Goal: Information Seeking & Learning: Find specific fact

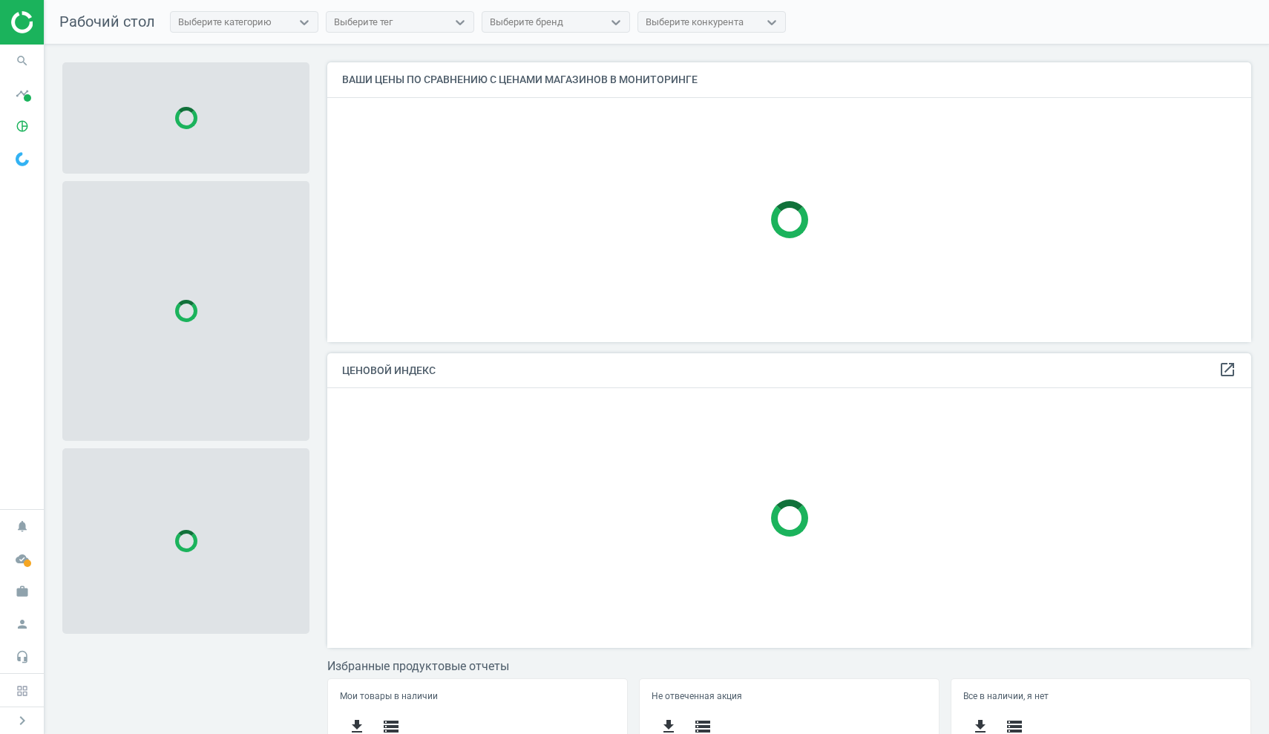
scroll to position [278, 925]
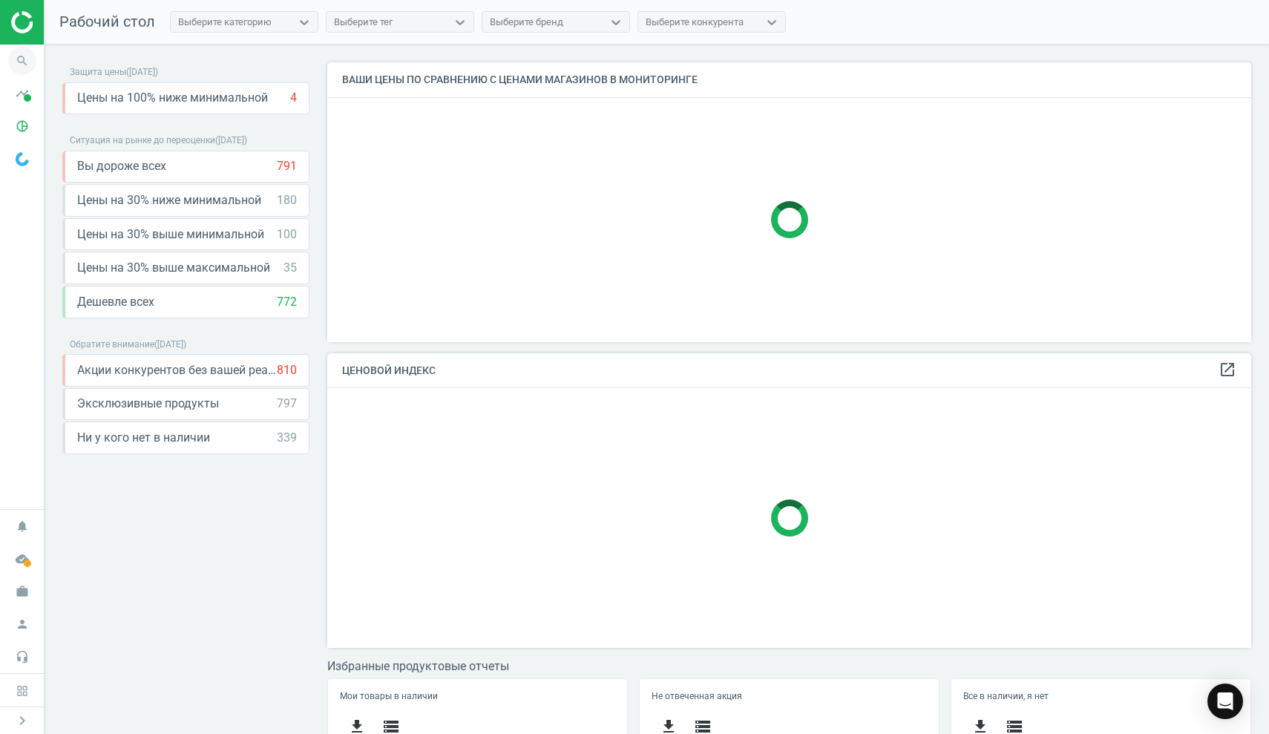
click at [22, 62] on icon "search" at bounding box center [22, 61] width 28 height 28
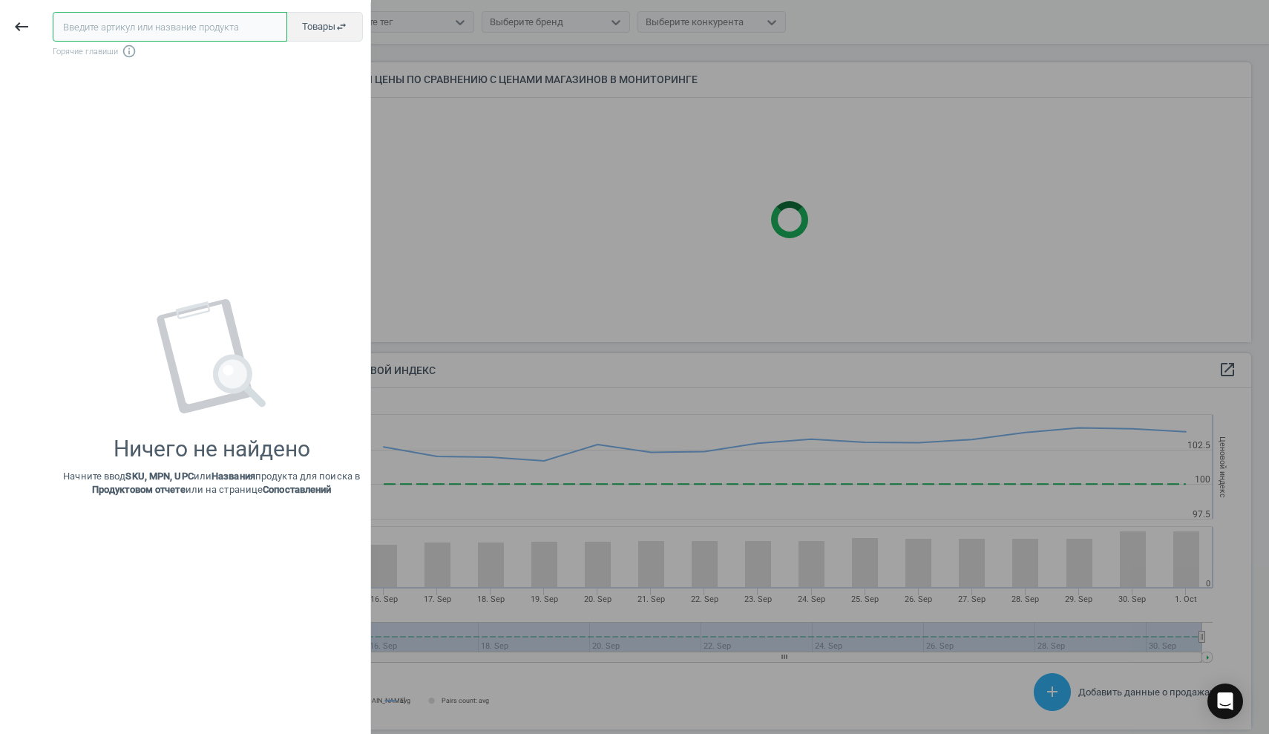
scroll to position [342, 925]
click at [125, 37] on input "text" at bounding box center [170, 27] width 235 height 30
paste input "600555"
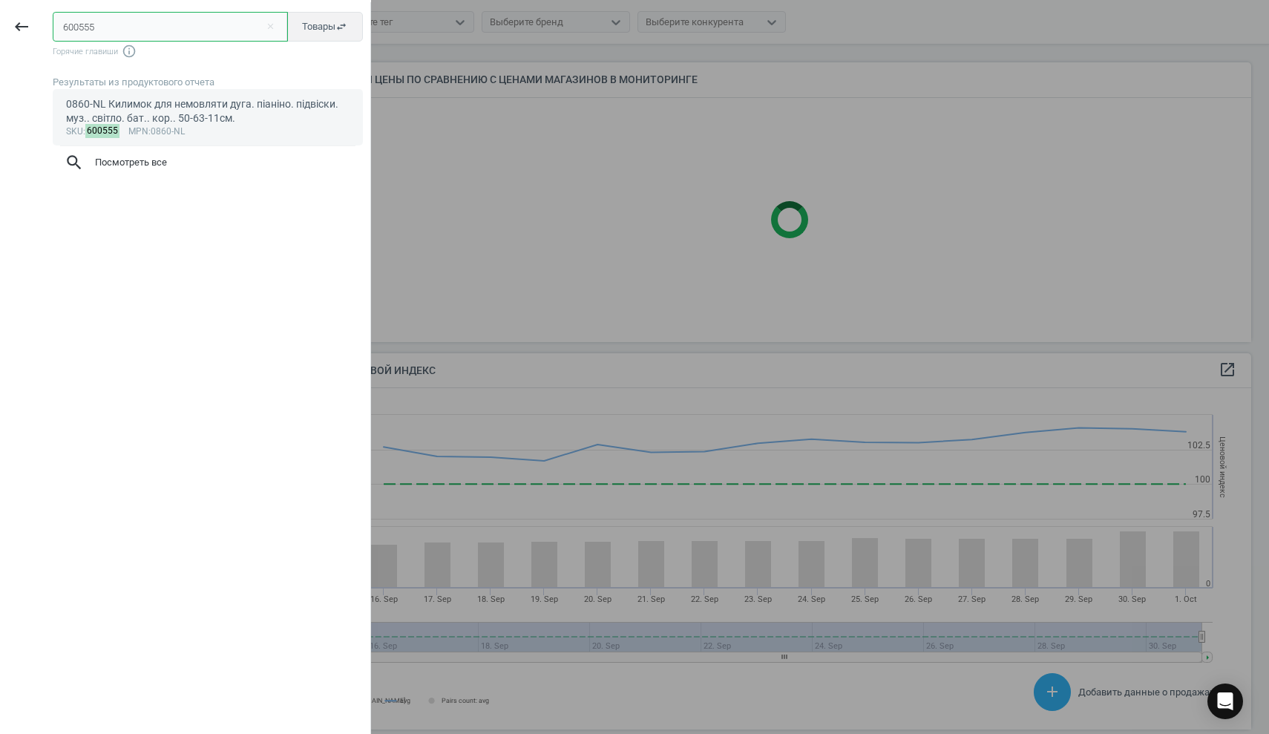
type input "600555"
click at [138, 99] on div "0860-NL Килимок для немовляти дуга. піаніно. підвіски. муз.. світло. бат.. кор.…" at bounding box center [208, 111] width 284 height 29
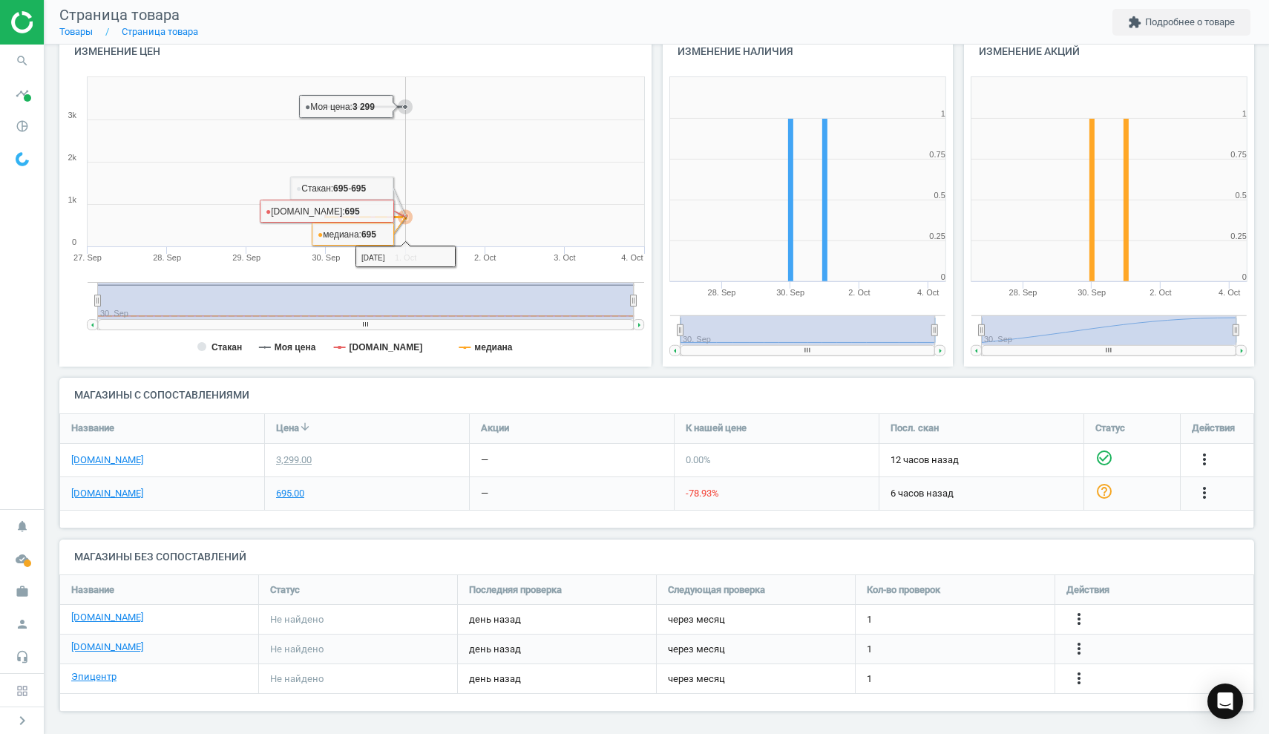
scroll to position [168, 0]
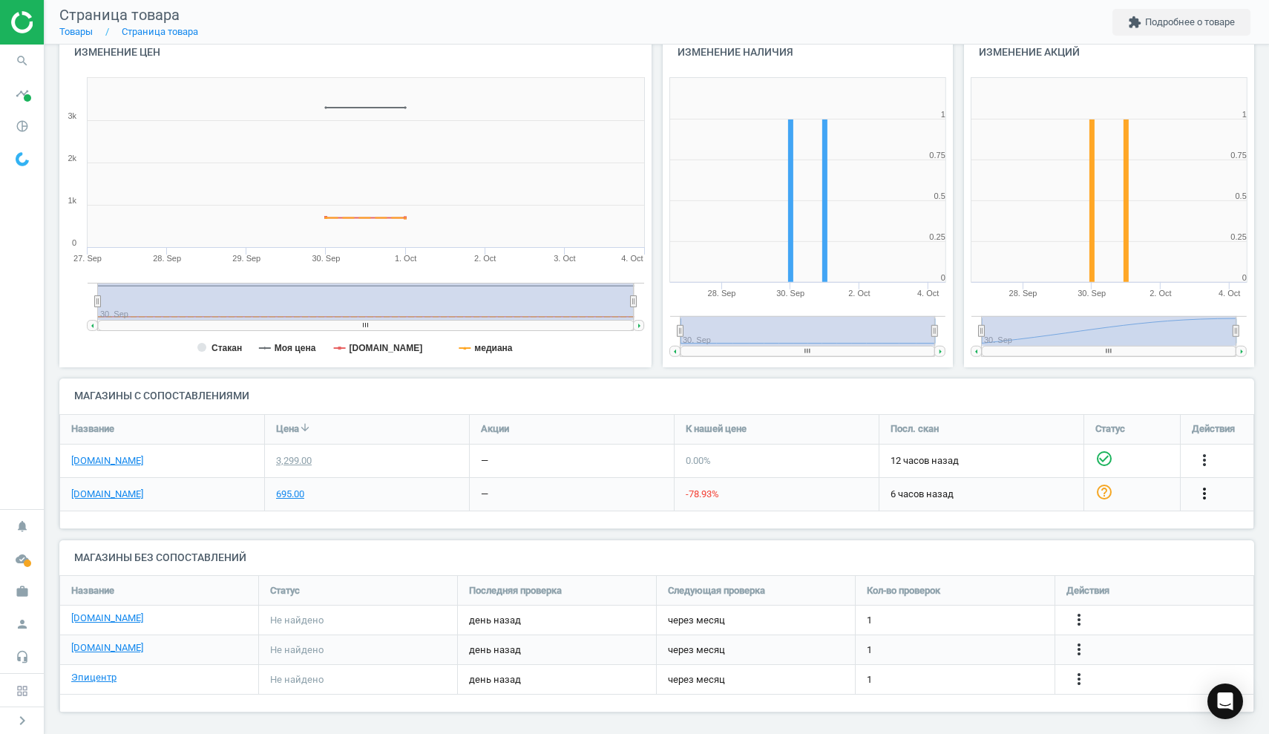
click at [1203, 490] on icon "more_vert" at bounding box center [1205, 494] width 18 height 18
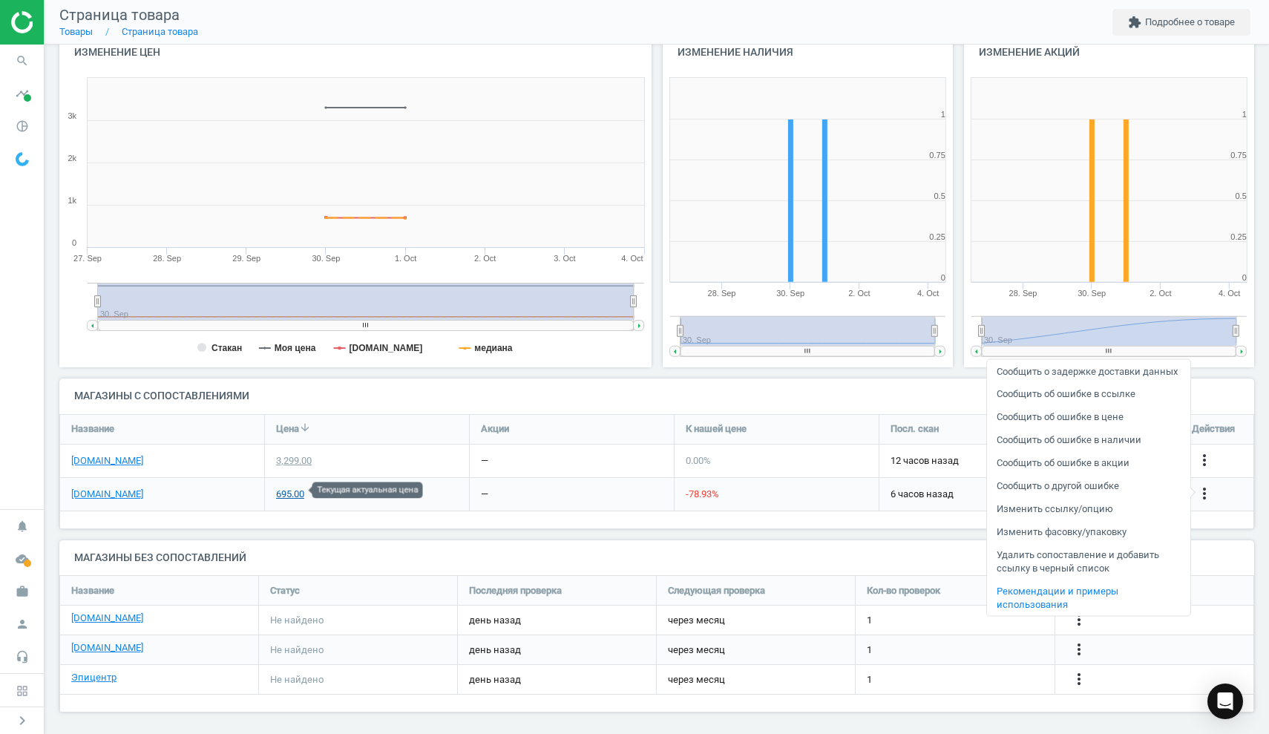
click at [289, 491] on div "695.00" at bounding box center [290, 494] width 28 height 13
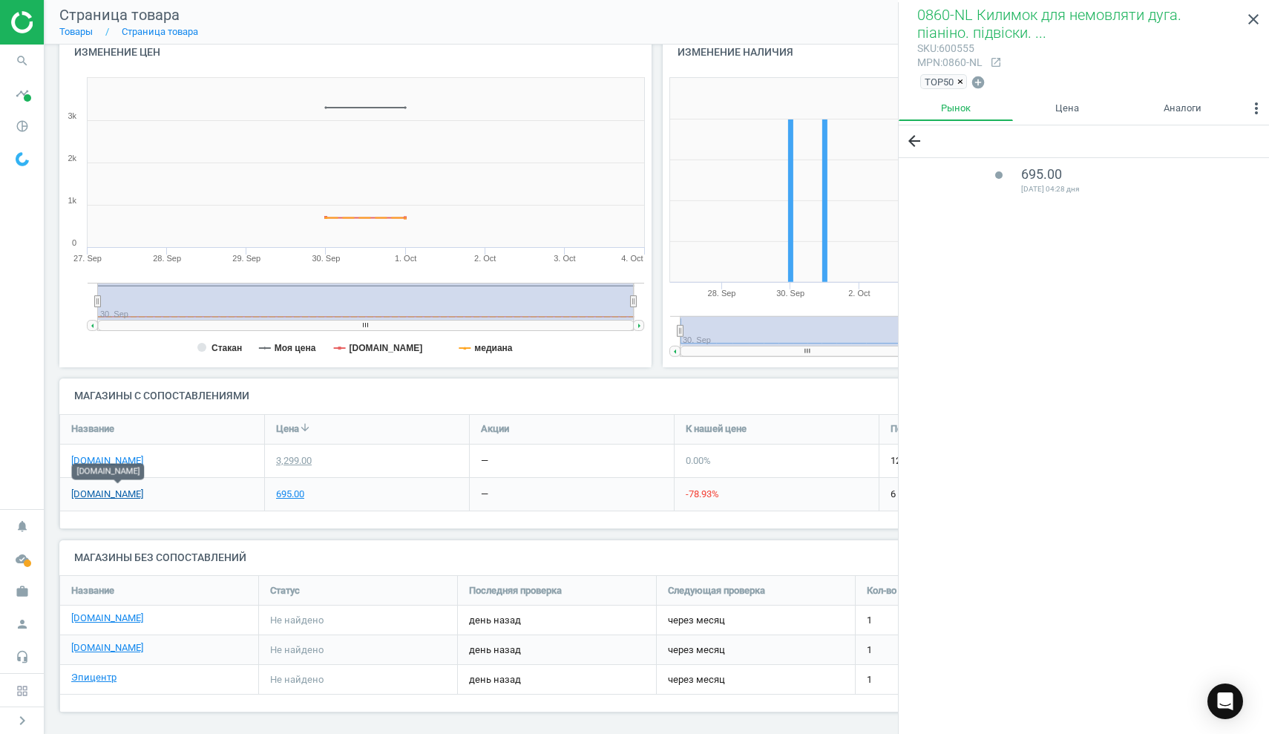
click at [143, 492] on link "[DOMAIN_NAME]" at bounding box center [107, 494] width 72 height 13
click at [79, 459] on link "[DOMAIN_NAME]" at bounding box center [107, 460] width 72 height 13
click at [1256, 19] on icon "close" at bounding box center [1254, 19] width 18 height 18
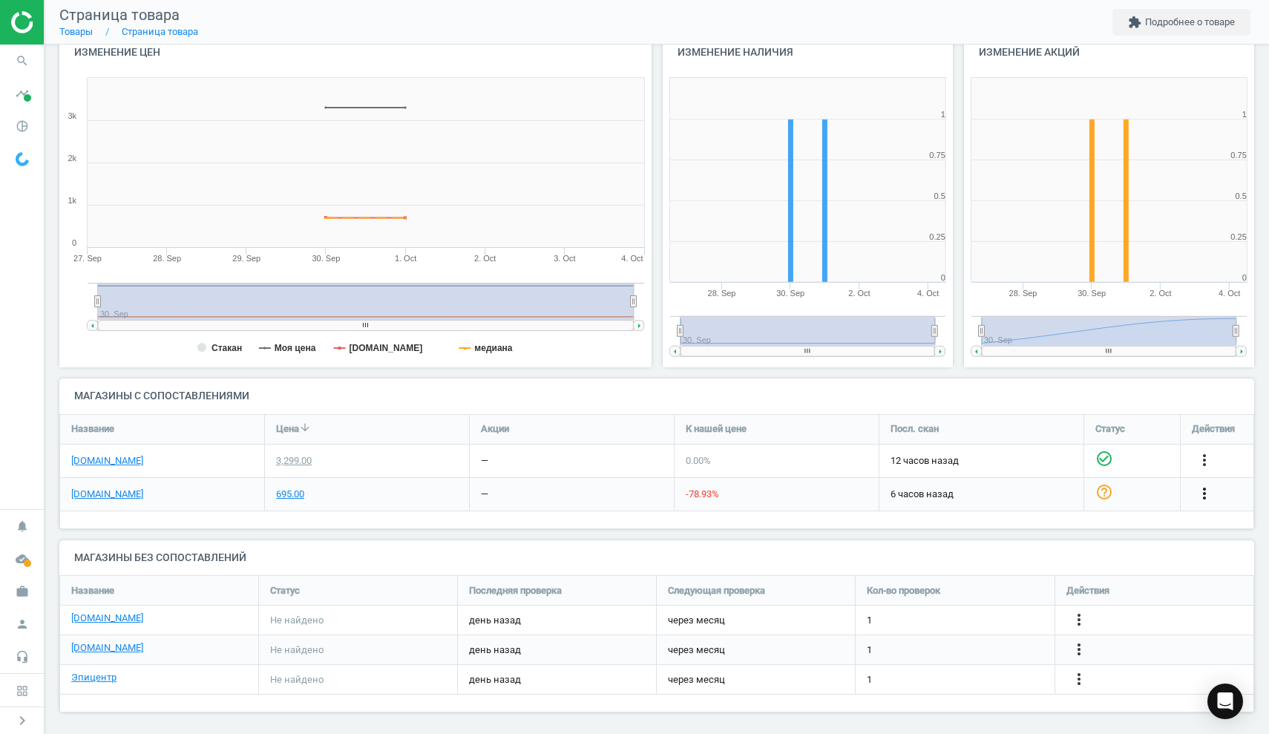
click at [1209, 490] on icon "more_vert" at bounding box center [1205, 494] width 18 height 18
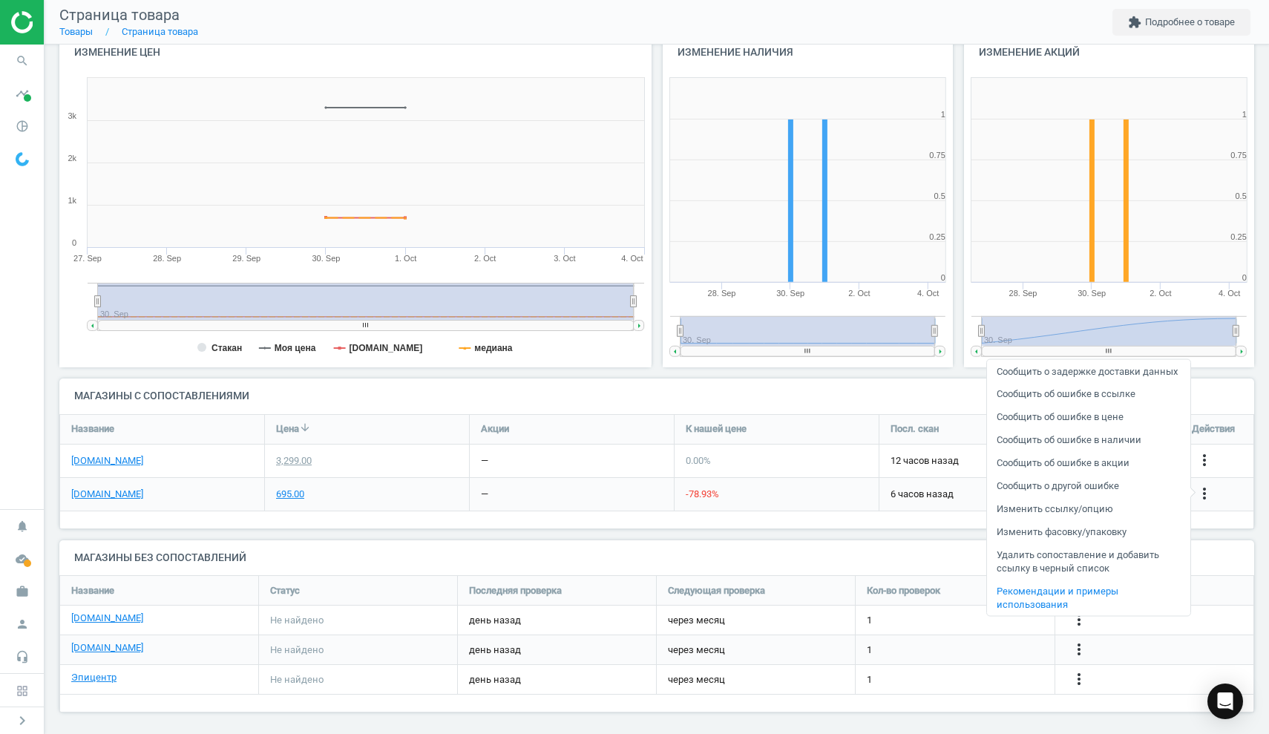
click at [1101, 405] on link "Сообщить об ошибке в ссылке" at bounding box center [1088, 393] width 203 height 23
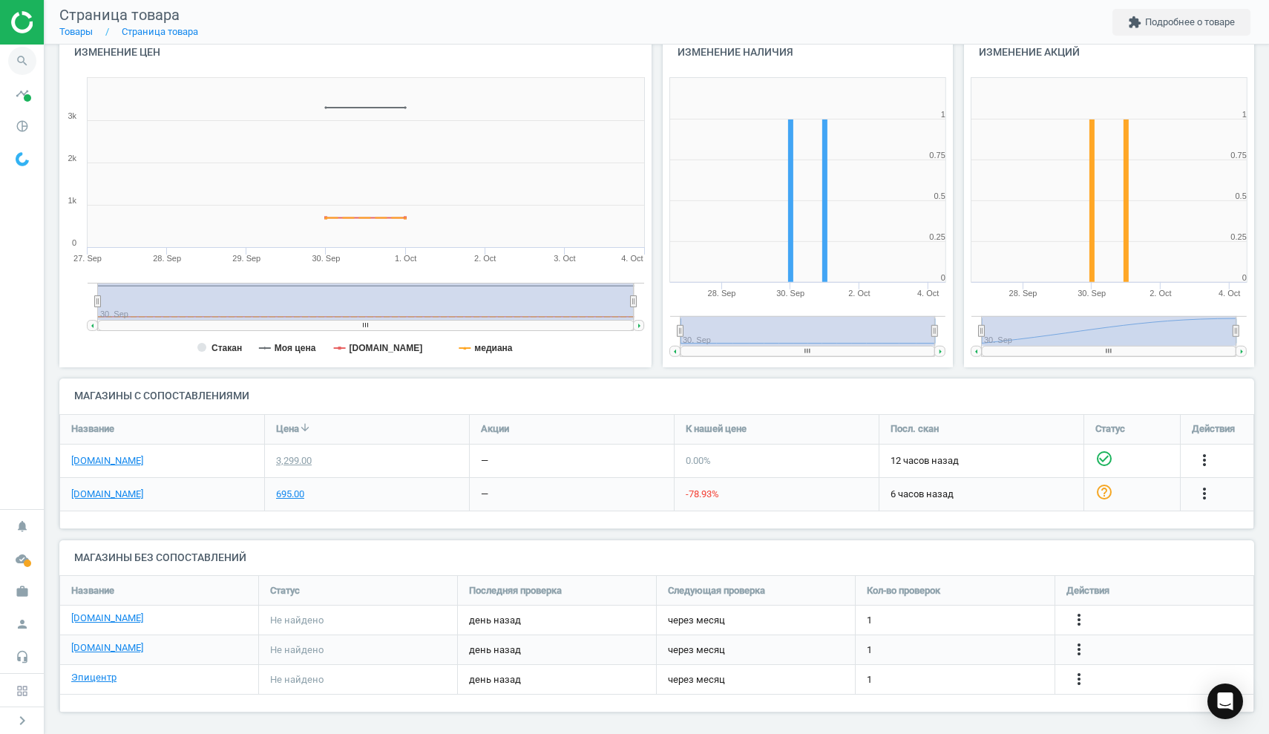
click at [22, 56] on icon "search" at bounding box center [22, 61] width 28 height 28
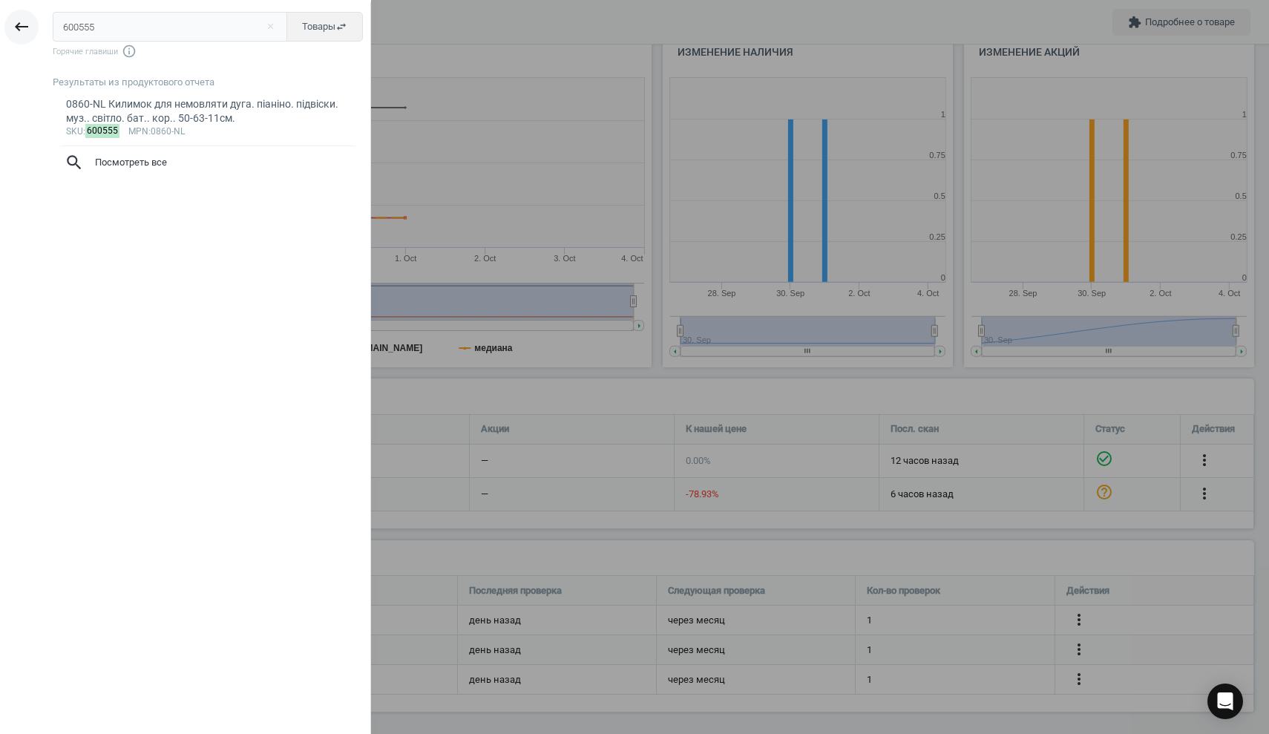
drag, startPoint x: 113, startPoint y: 27, endPoint x: 15, endPoint y: 19, distance: 98.3
click at [16, 19] on div "keyboard_backspace 600555 close Товары swap_horiz Горячие главиши info_outline …" at bounding box center [185, 369] width 371 height 734
type input "613572"
click at [252, 108] on div "1104014 Гра консольна PS5 Call of Duty: Modern Warfare II. BD диск" at bounding box center [208, 111] width 284 height 29
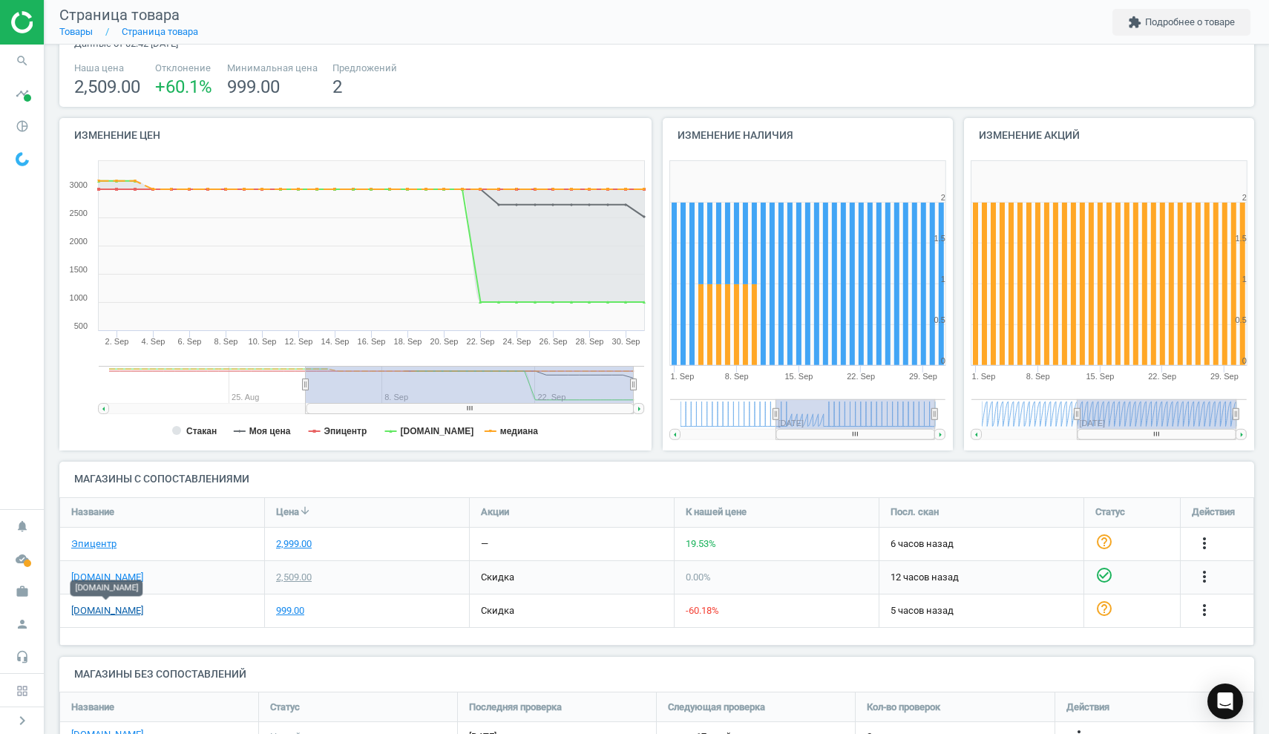
click at [115, 609] on link "[DOMAIN_NAME]" at bounding box center [107, 610] width 72 height 13
click at [23, 61] on icon "search" at bounding box center [22, 61] width 28 height 28
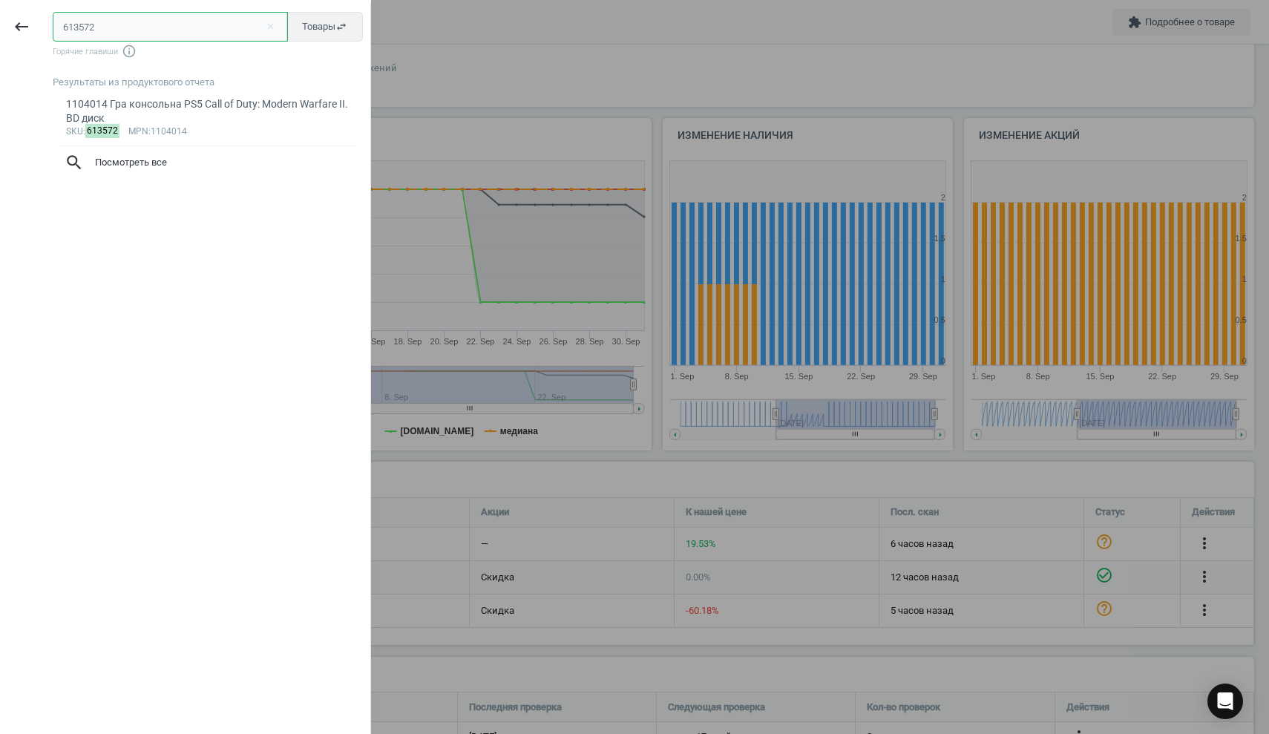
drag, startPoint x: 41, startPoint y: 19, endPoint x: 0, endPoint y: 19, distance: 40.8
click at [0, 19] on div "keyboard_backspace 613572 close Товары swap_horiz Горячие главиши info_outline …" at bounding box center [185, 369] width 371 height 734
paste input "02446"
type input "602446"
click at [109, 102] on div "PS005-5 Ігровий набір АВТОПРОМ ГОСПІТАЛЬ. у короб. 36*24*6.5 см." at bounding box center [208, 111] width 284 height 29
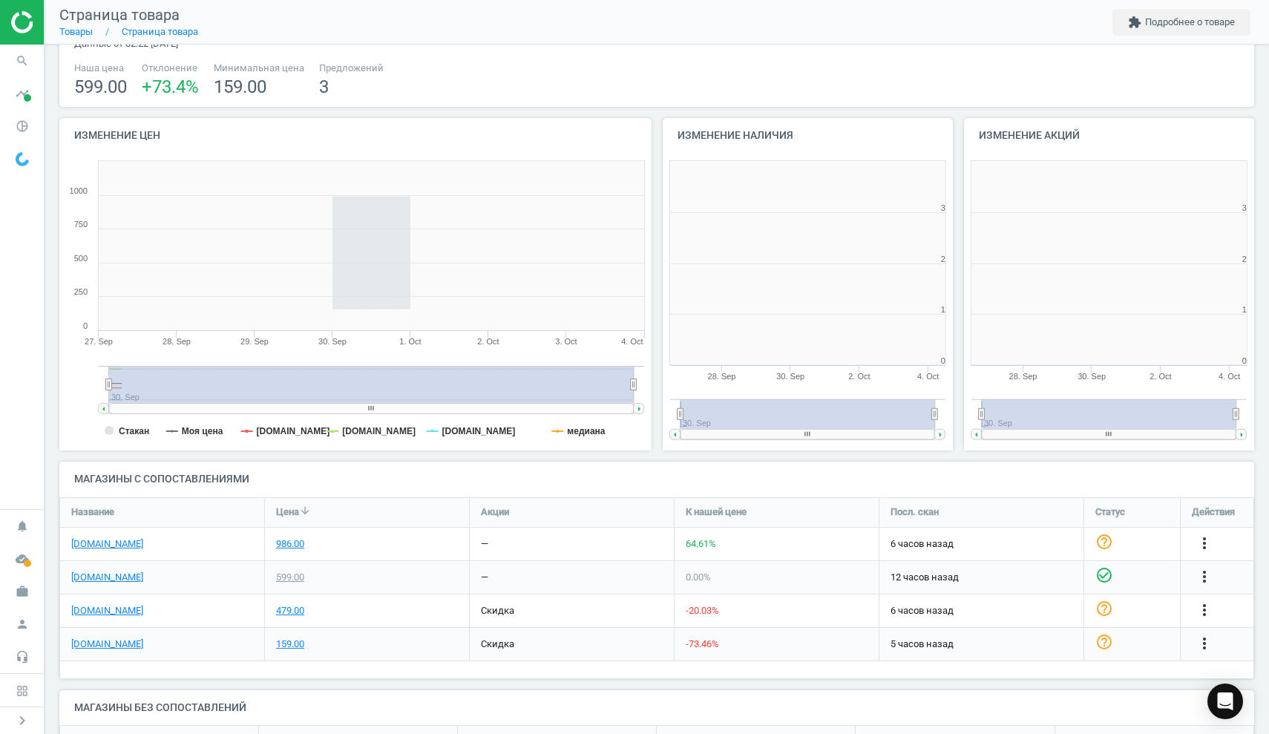
scroll to position [298, 292]
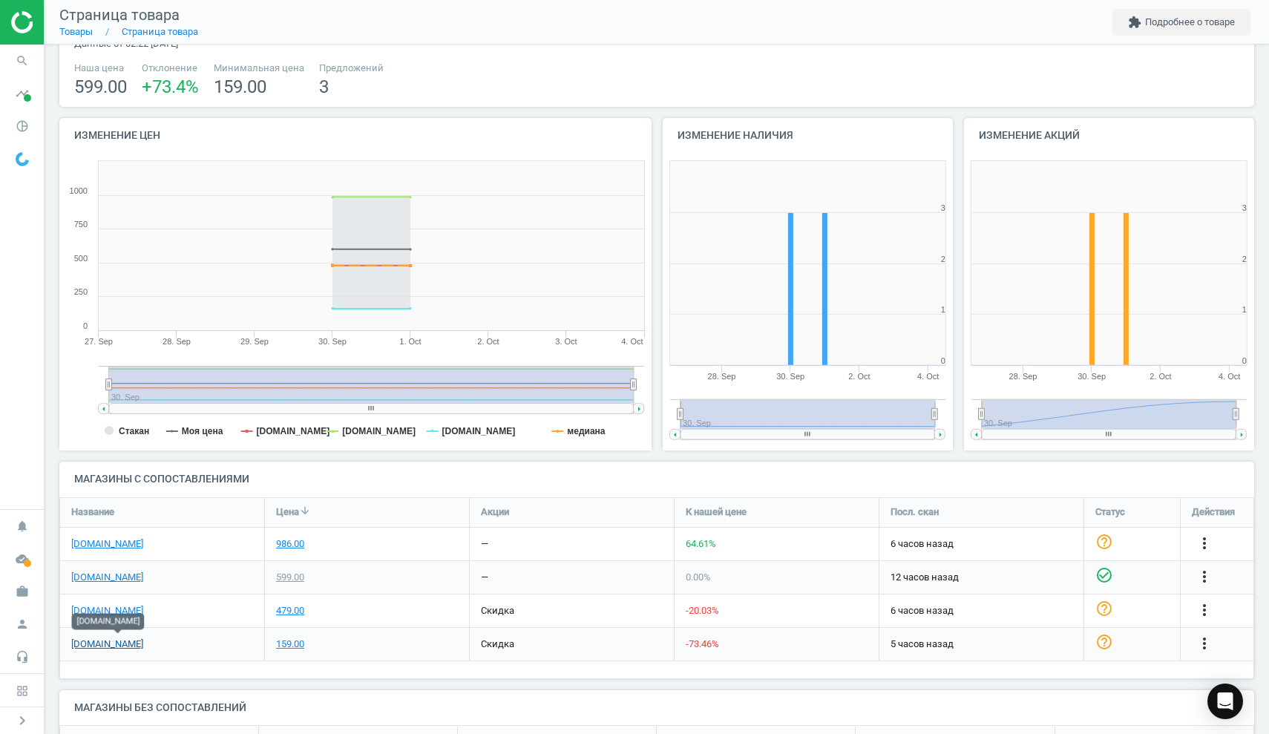
click at [124, 640] on link "[DOMAIN_NAME]" at bounding box center [107, 644] width 72 height 13
click at [74, 571] on link "[DOMAIN_NAME]" at bounding box center [107, 577] width 72 height 13
click at [97, 608] on link "[DOMAIN_NAME]" at bounding box center [107, 610] width 72 height 13
click at [1201, 638] on icon "more_vert" at bounding box center [1205, 644] width 18 height 18
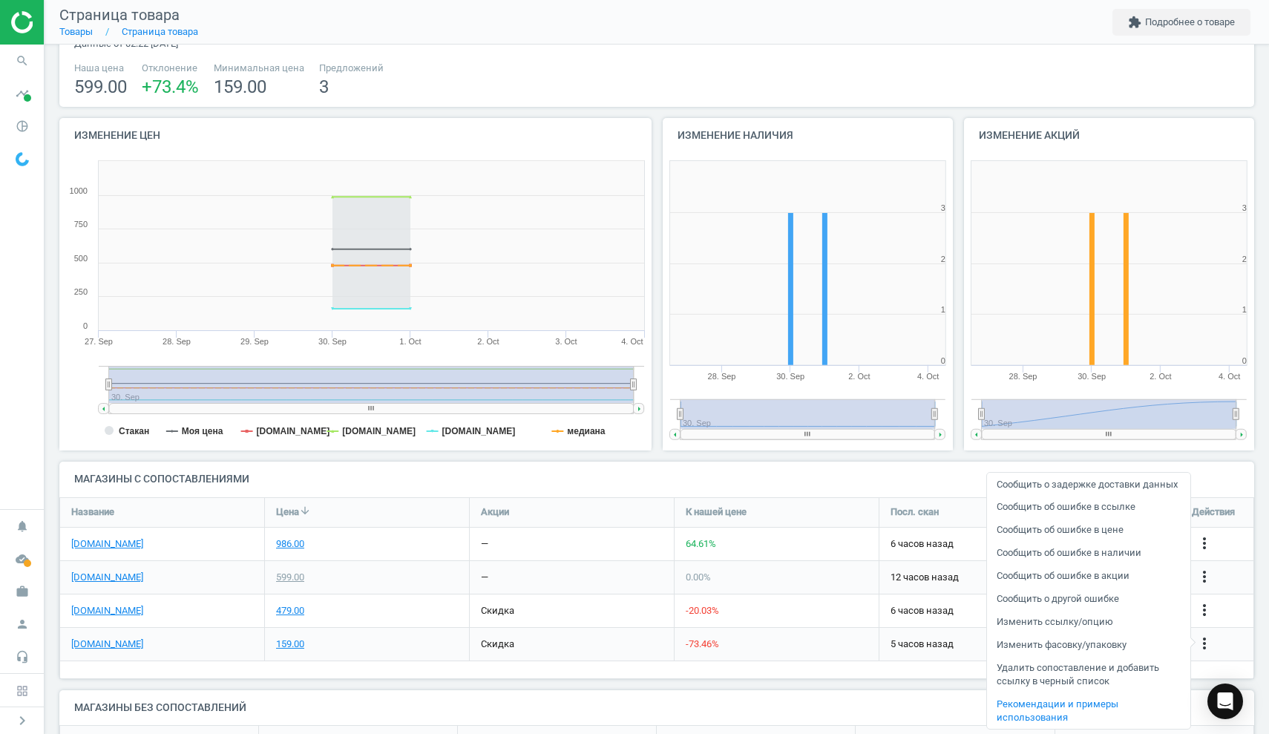
click at [1122, 519] on link "Сообщить об ошибке в ссылке" at bounding box center [1088, 507] width 203 height 23
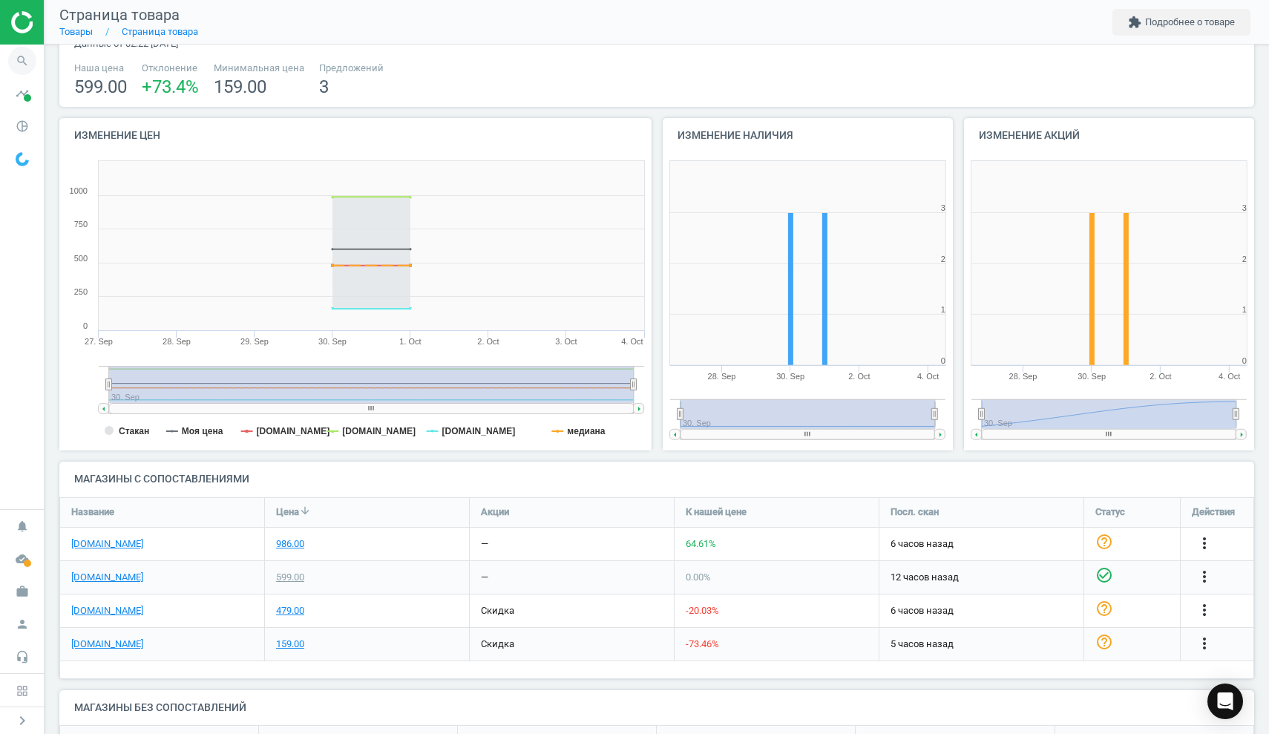
click at [27, 63] on icon "search" at bounding box center [22, 61] width 28 height 28
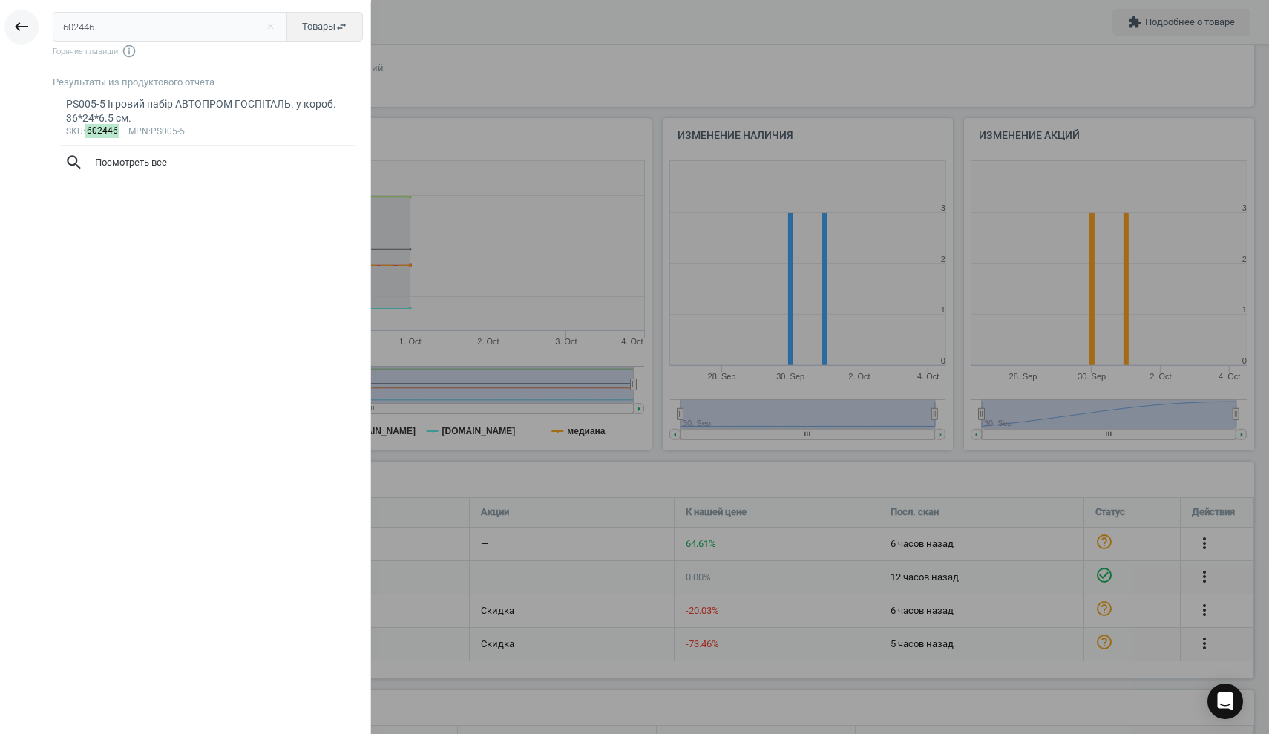
drag, startPoint x: 111, startPoint y: 29, endPoint x: 11, endPoint y: 18, distance: 100.8
click at [13, 18] on div "keyboard_backspace 602446 close Товары swap_horiz Горячие главиши info_outline …" at bounding box center [185, 369] width 371 height 734
type input "602860"
click at [124, 112] on div "sku : 602860 mpn :MD2284" at bounding box center [208, 117] width 284 height 12
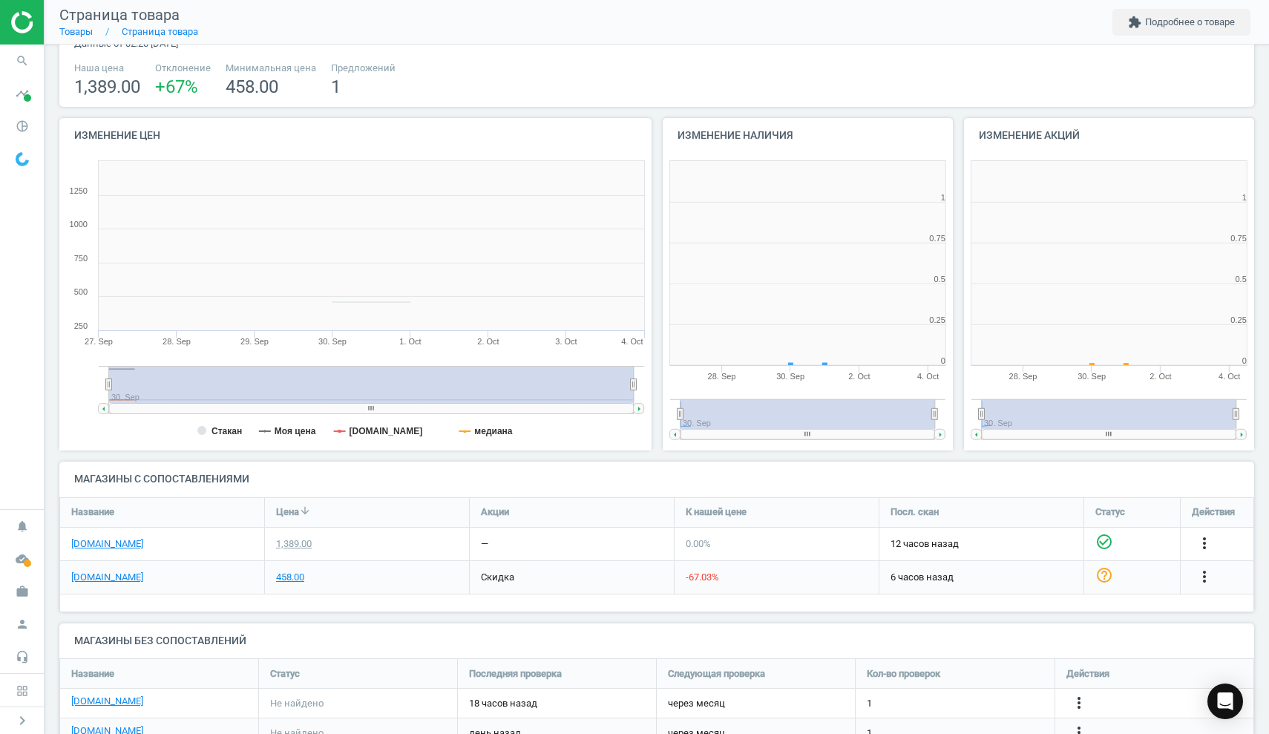
scroll to position [298, 292]
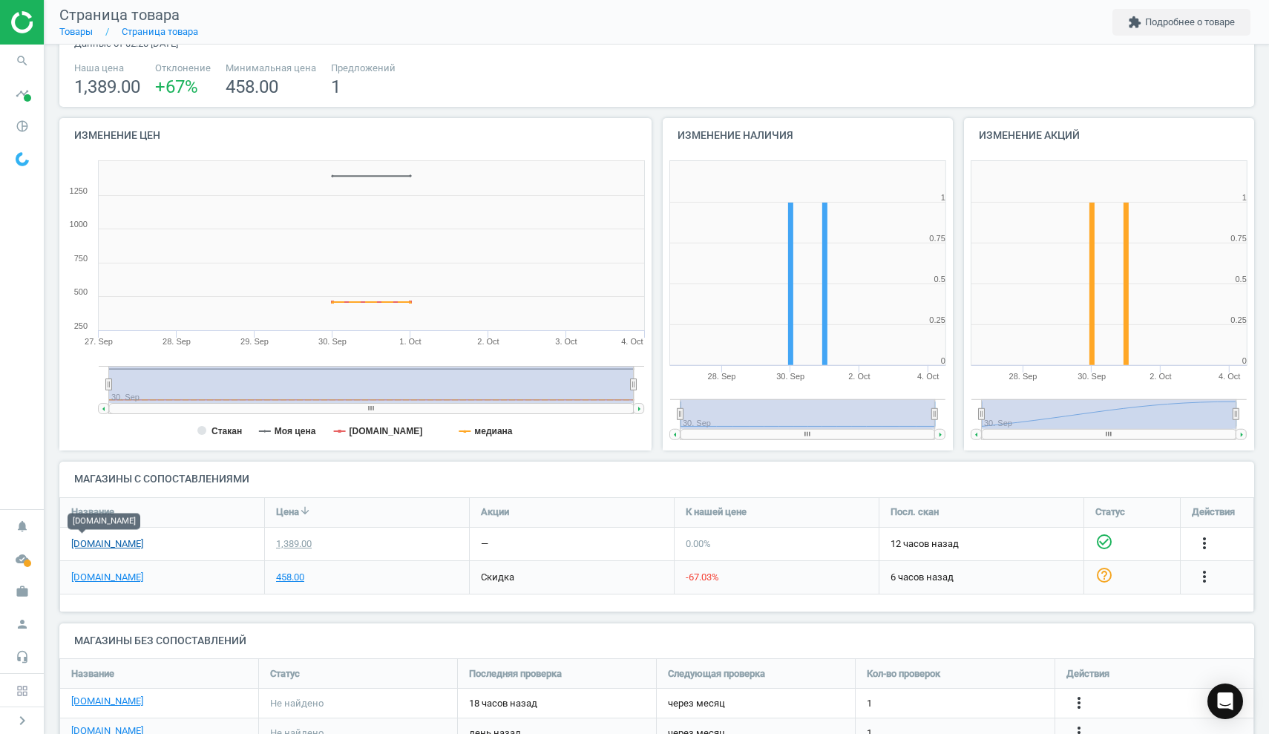
click at [85, 537] on link "[DOMAIN_NAME]" at bounding box center [107, 543] width 72 height 13
click at [129, 573] on link "[DOMAIN_NAME]" at bounding box center [107, 577] width 72 height 13
click at [1205, 573] on icon "more_vert" at bounding box center [1205, 577] width 18 height 18
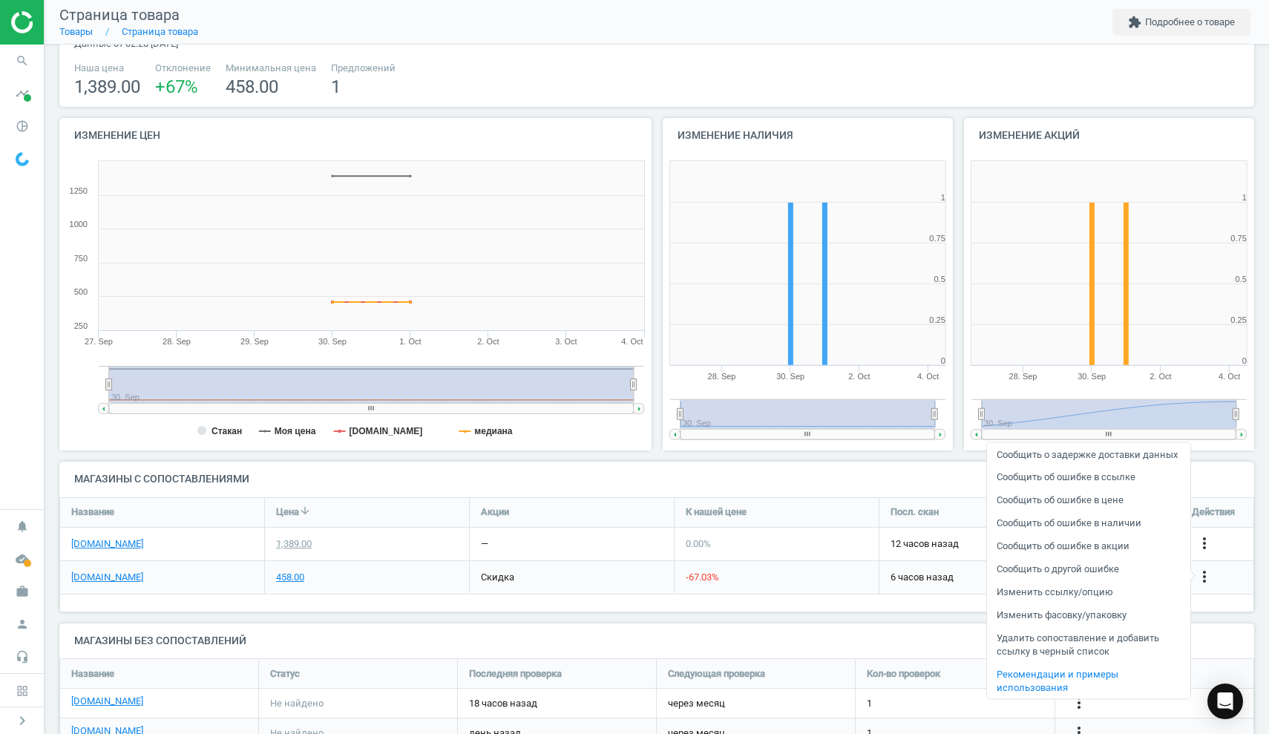
click at [1108, 487] on link "Сообщить об ошибке в ссылке" at bounding box center [1088, 476] width 203 height 23
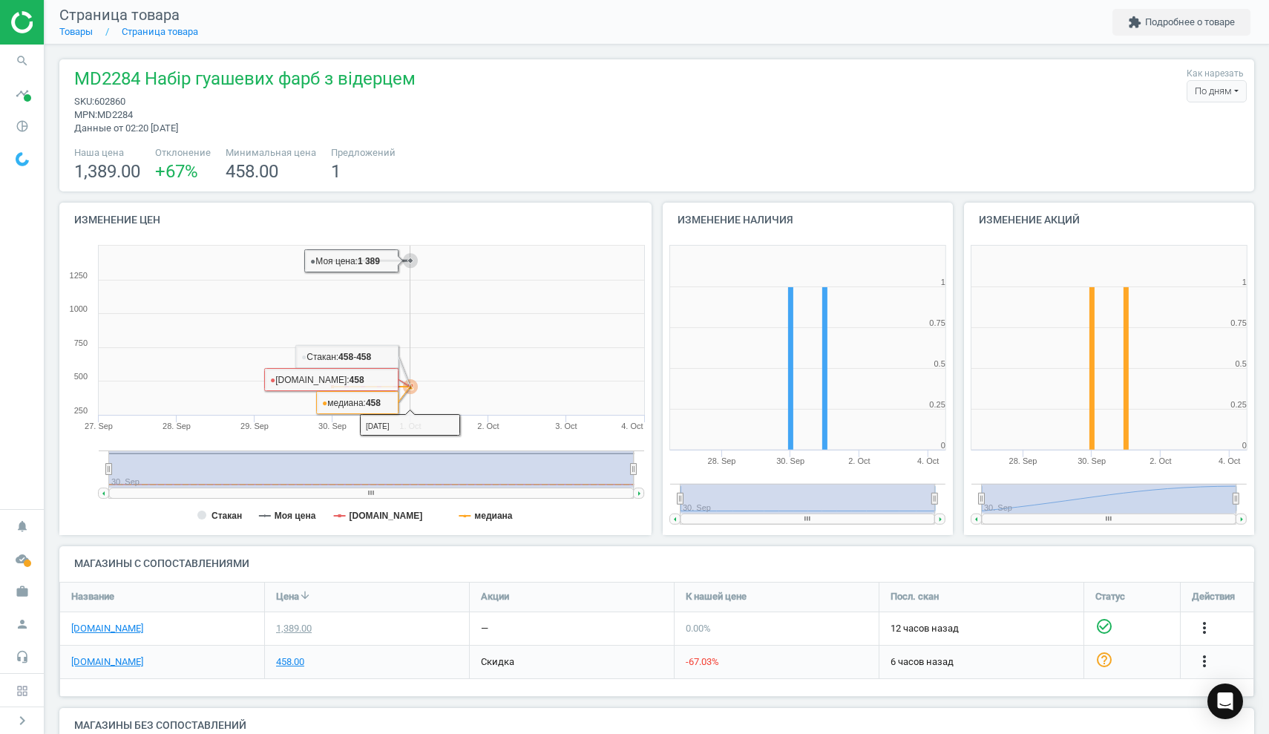
scroll to position [0, 0]
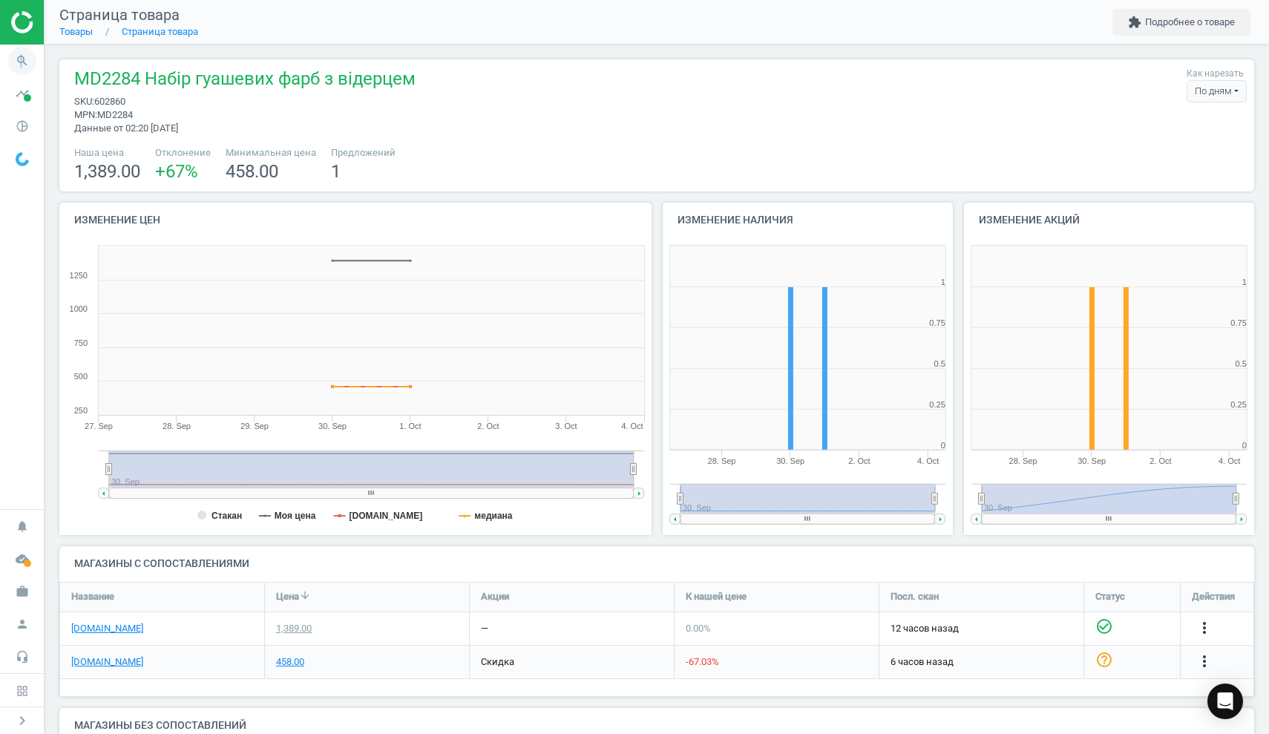
click at [21, 54] on icon "search" at bounding box center [22, 61] width 28 height 28
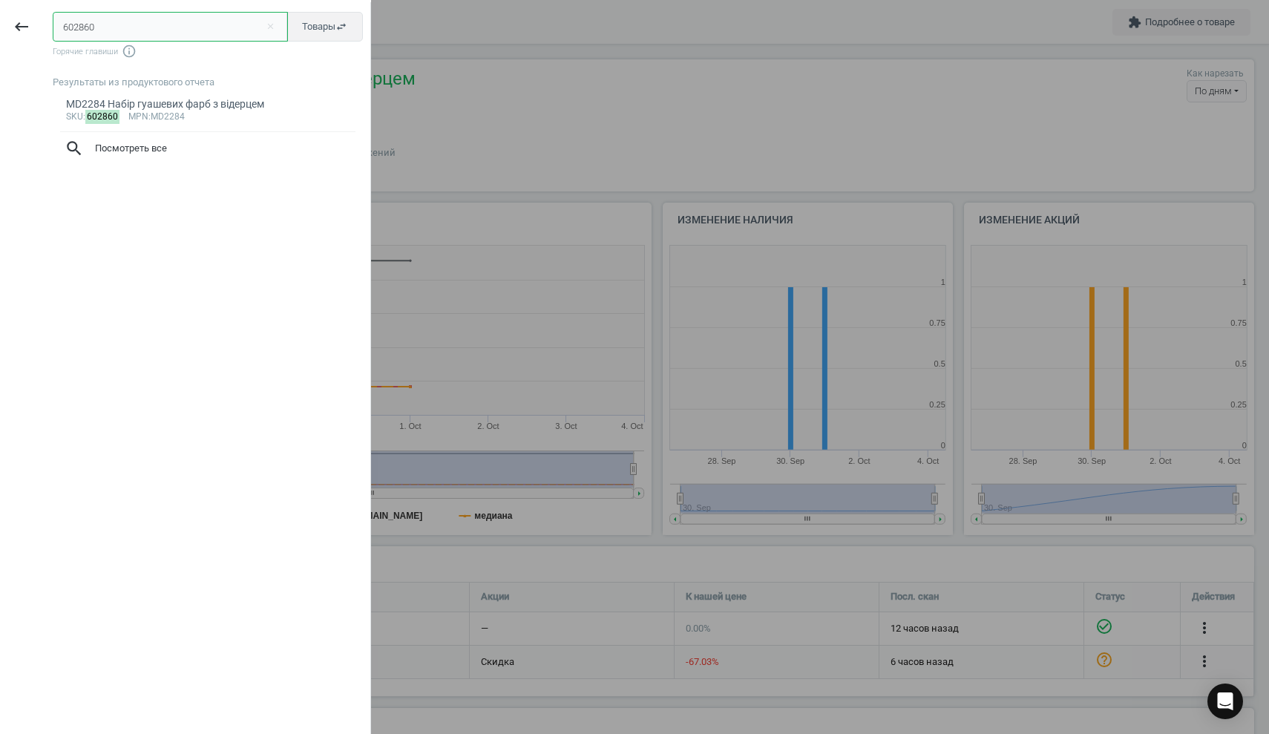
drag, startPoint x: 117, startPoint y: 27, endPoint x: 2, endPoint y: 16, distance: 115.6
click at [2, 16] on div "keyboard_backspace 602860 close Товары swap_horiz Горячие главиши info_outline …" at bounding box center [185, 369] width 371 height 734
paste input "51"
type input "602851"
click at [166, 105] on div "MD1584 Набір для одягання - Вечірня сукня принцеси" at bounding box center [208, 104] width 284 height 14
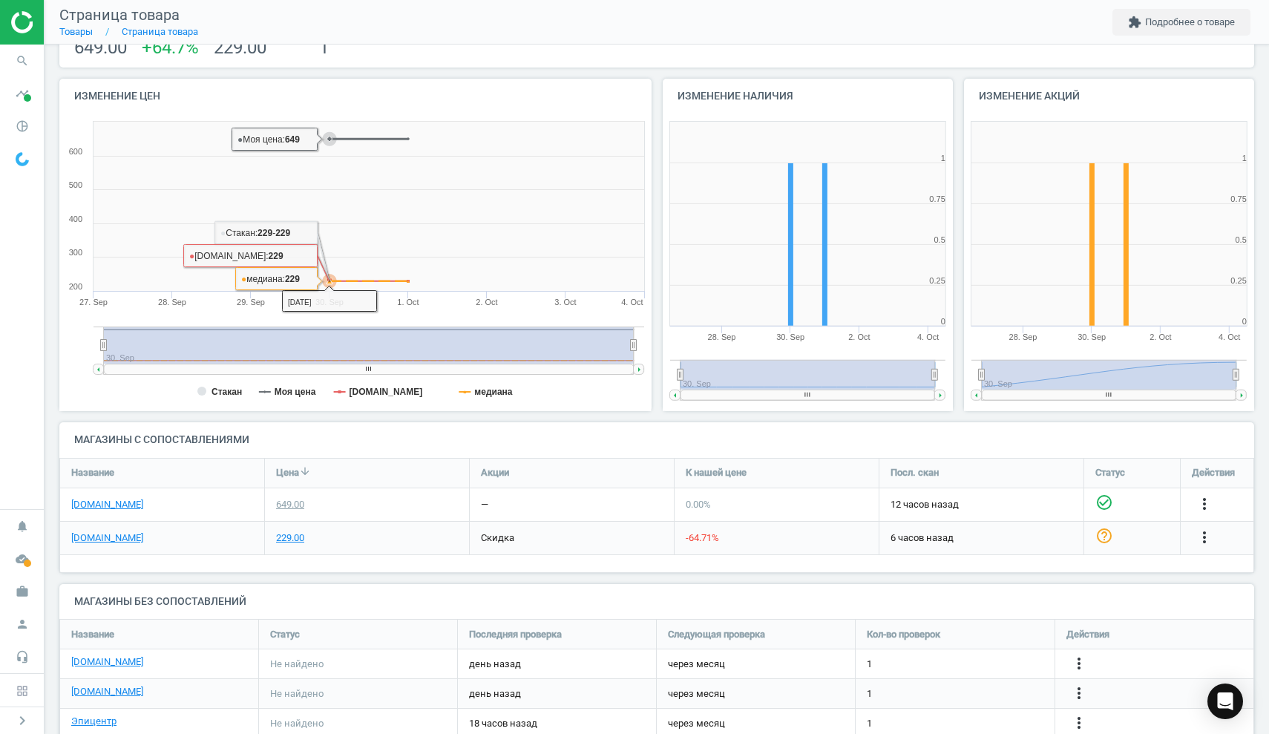
scroll to position [126, 0]
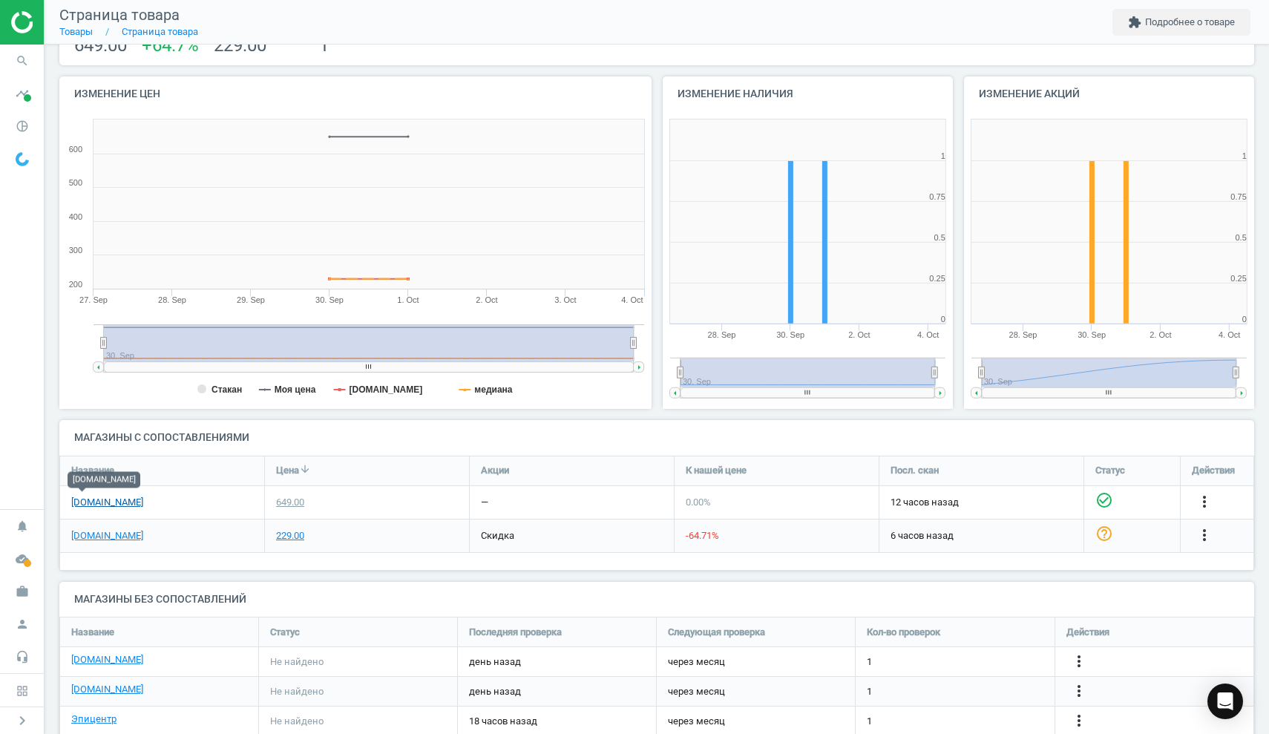
click at [87, 497] on link "[DOMAIN_NAME]" at bounding box center [107, 502] width 72 height 13
click at [110, 531] on link "[DOMAIN_NAME]" at bounding box center [107, 535] width 72 height 13
click at [1200, 532] on icon "more_vert" at bounding box center [1205, 535] width 18 height 18
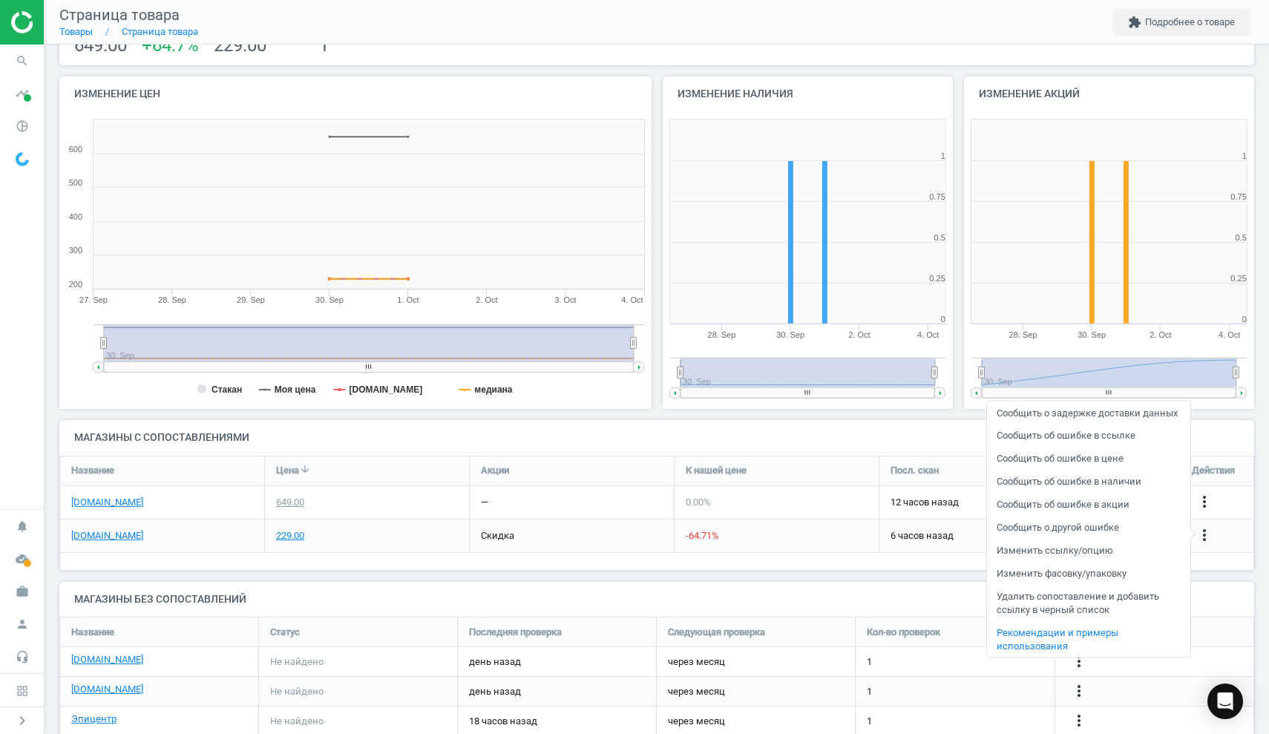
click at [1094, 447] on link "Сообщить об ошибке в ссылке" at bounding box center [1088, 435] width 203 height 23
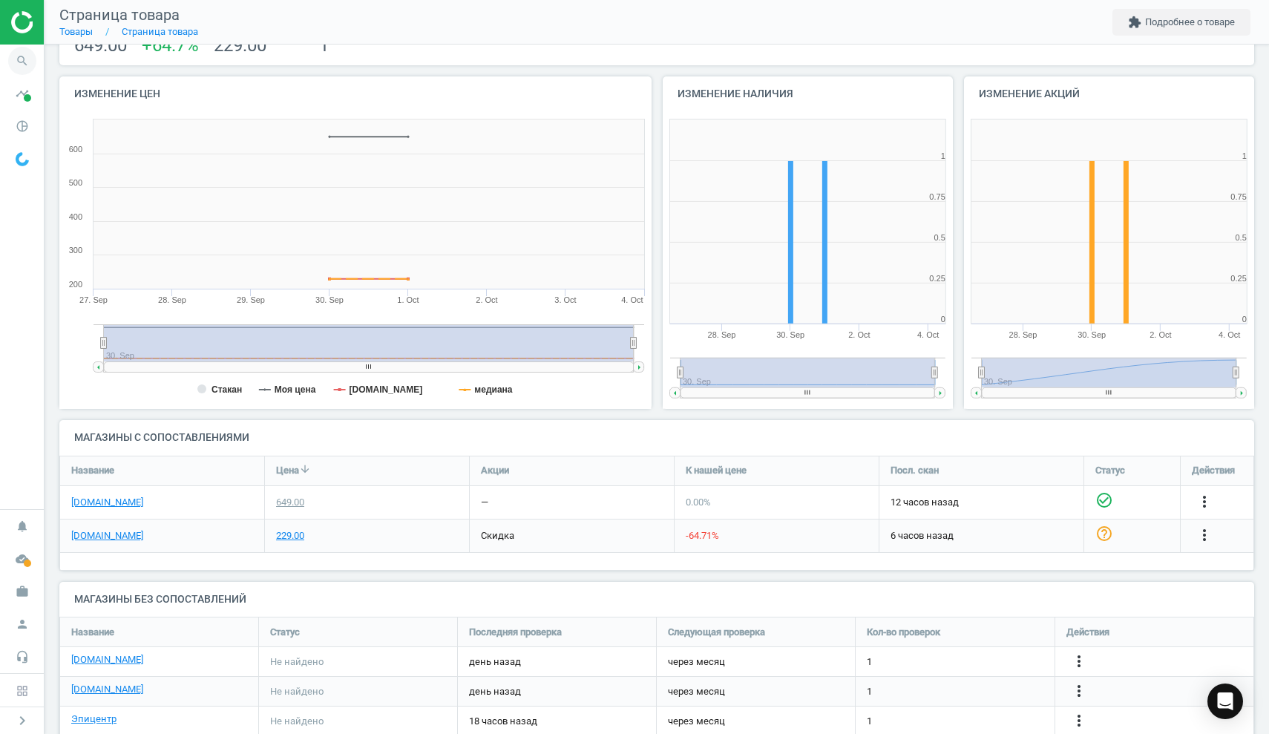
click at [22, 58] on icon "search" at bounding box center [22, 61] width 28 height 28
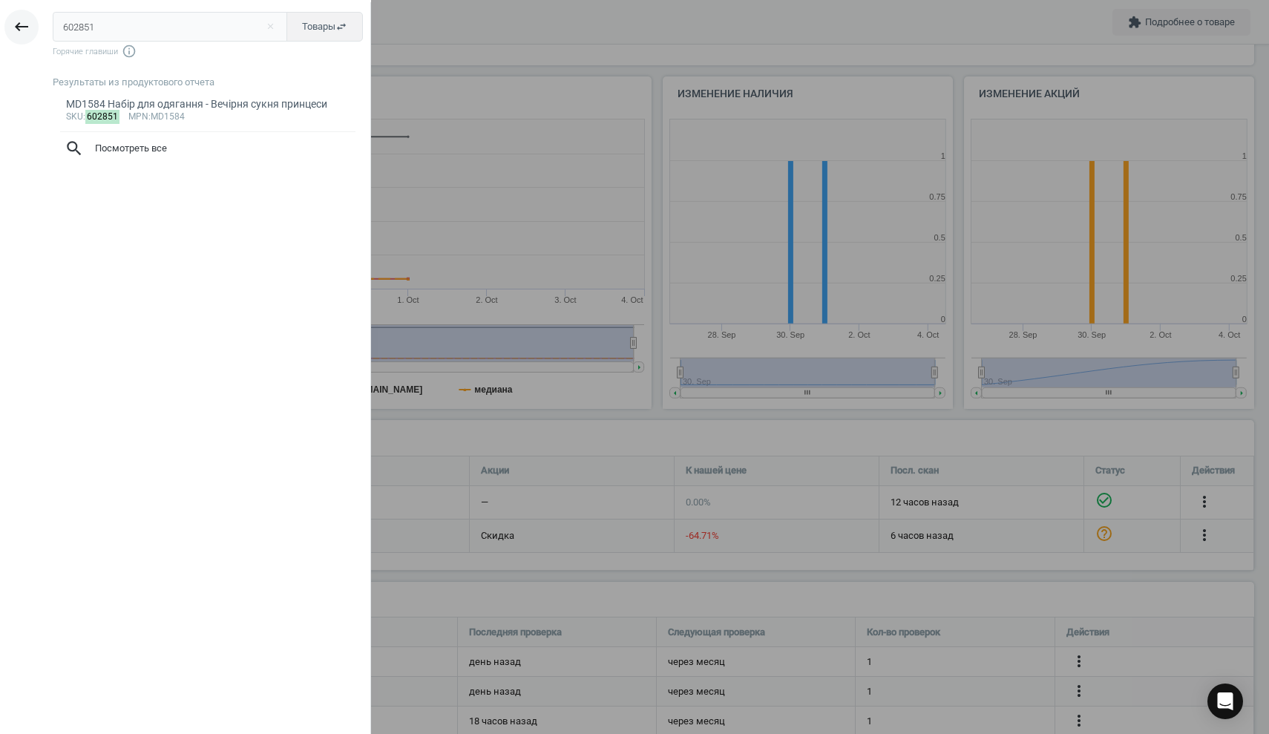
drag, startPoint x: 104, startPoint y: 30, endPoint x: 14, endPoint y: 25, distance: 89.9
click at [14, 25] on div "keyboard_backspace 602851 close Товары swap_horiz Горячие главиши info_outline …" at bounding box center [185, 369] width 371 height 734
type input "573973"
click at [160, 102] on div "5453 Ігровий набір "Лісовий будиночок Їжачка"" at bounding box center [208, 104] width 284 height 14
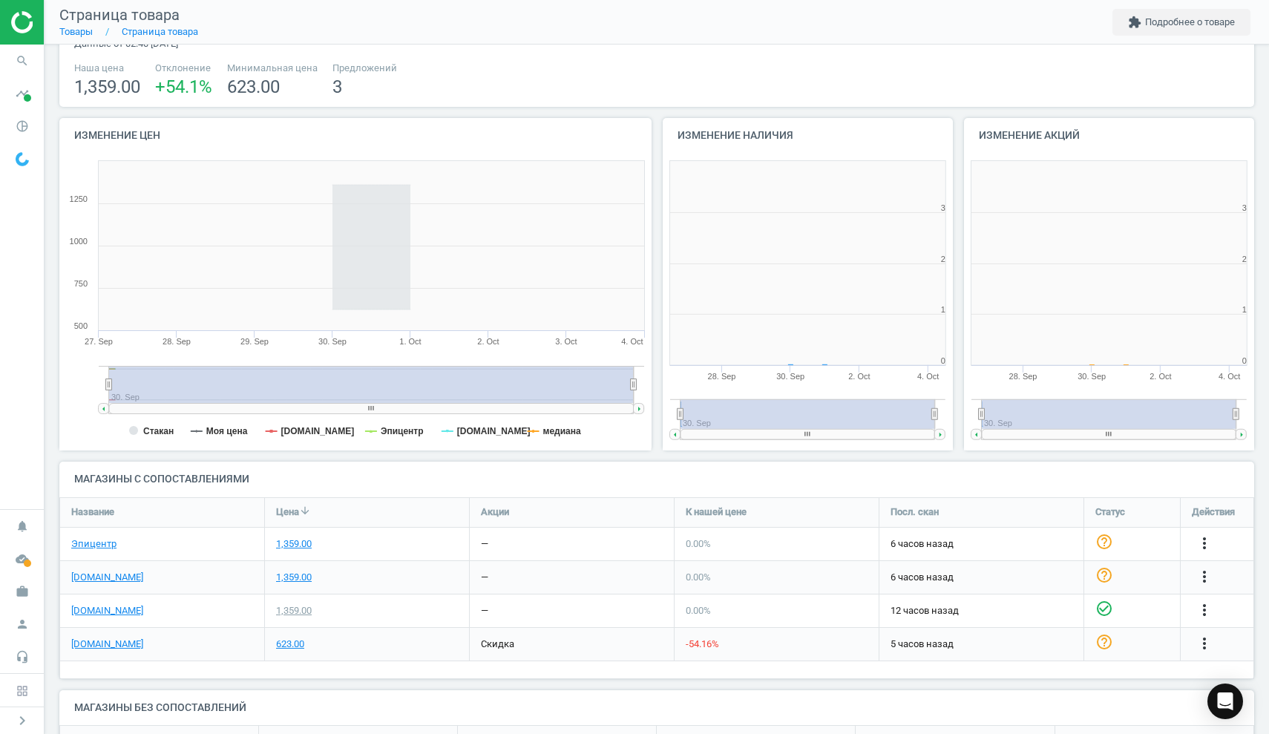
scroll to position [298, 292]
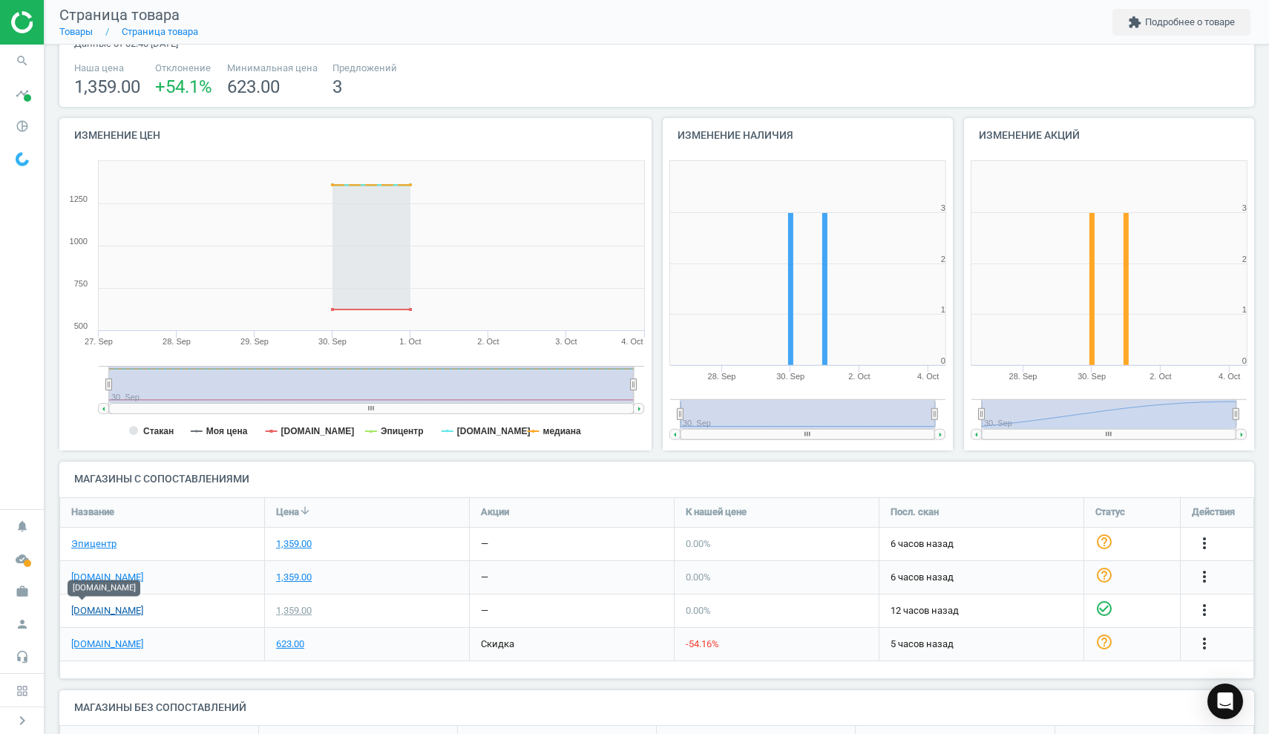
click at [79, 609] on link "[DOMAIN_NAME]" at bounding box center [107, 610] width 72 height 13
click at [105, 643] on link "[DOMAIN_NAME]" at bounding box center [107, 644] width 72 height 13
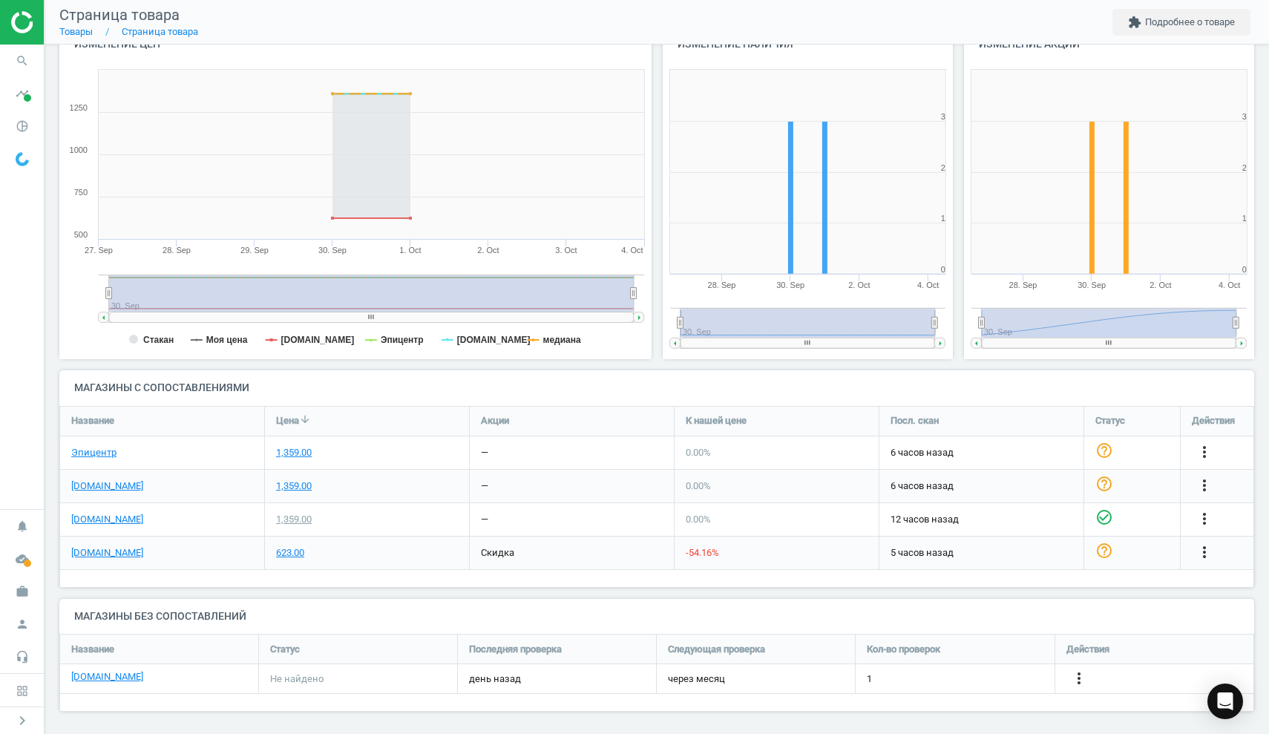
scroll to position [175, 0]
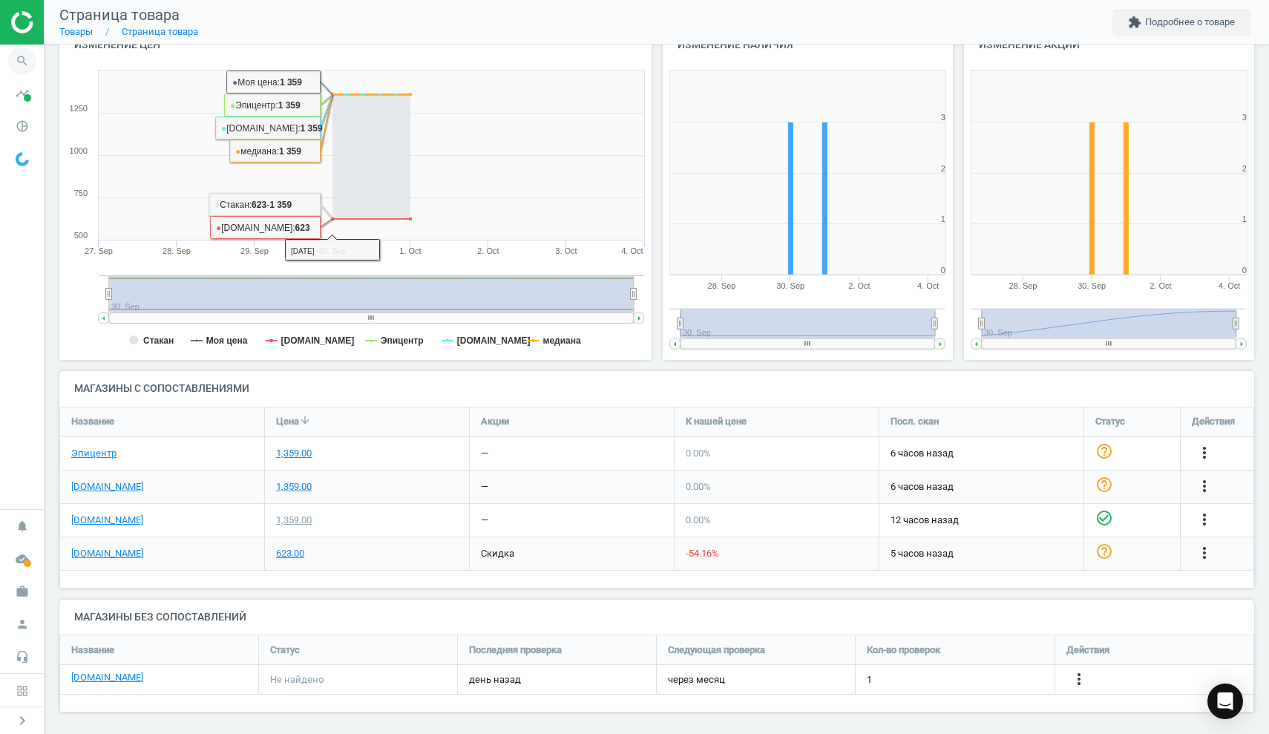
click at [24, 58] on icon "search" at bounding box center [22, 61] width 28 height 28
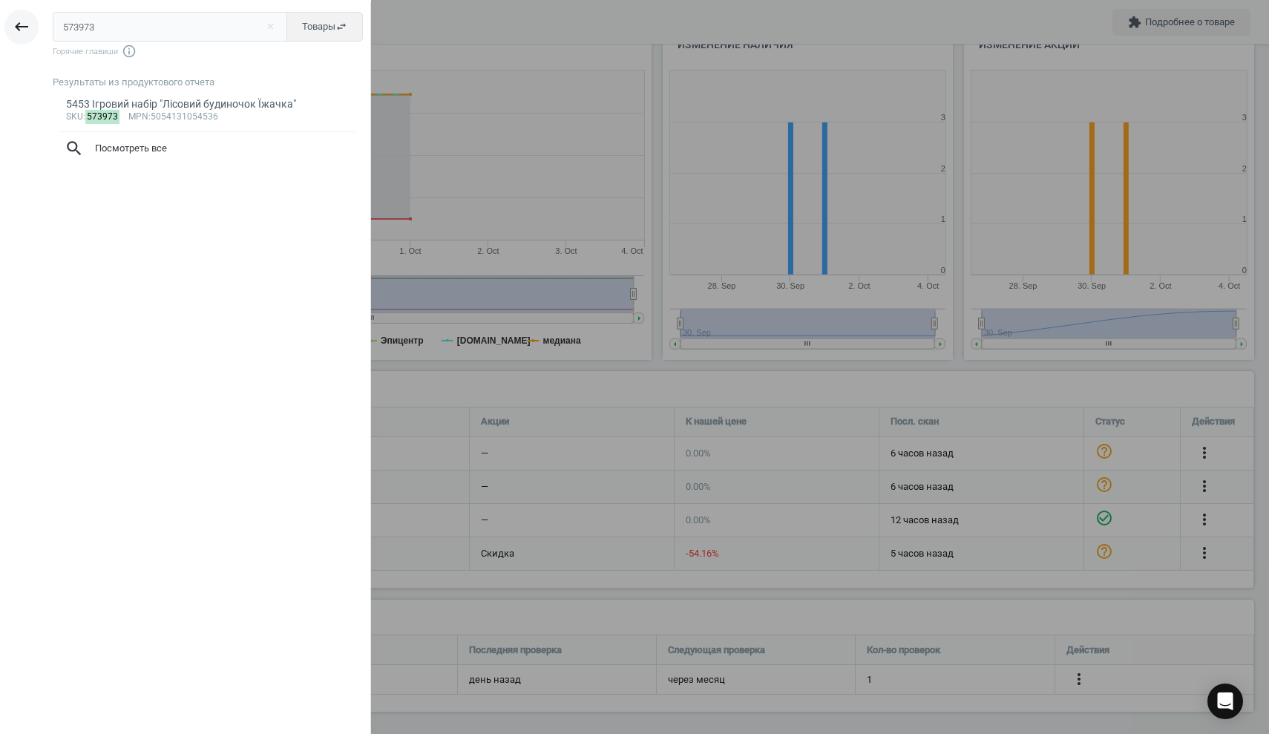
drag, startPoint x: 119, startPoint y: 28, endPoint x: 20, endPoint y: 22, distance: 98.9
click at [21, 22] on div "keyboard_backspace 573973 close Товары swap_horiz Горячие главиши info_outline …" at bounding box center [185, 369] width 371 height 734
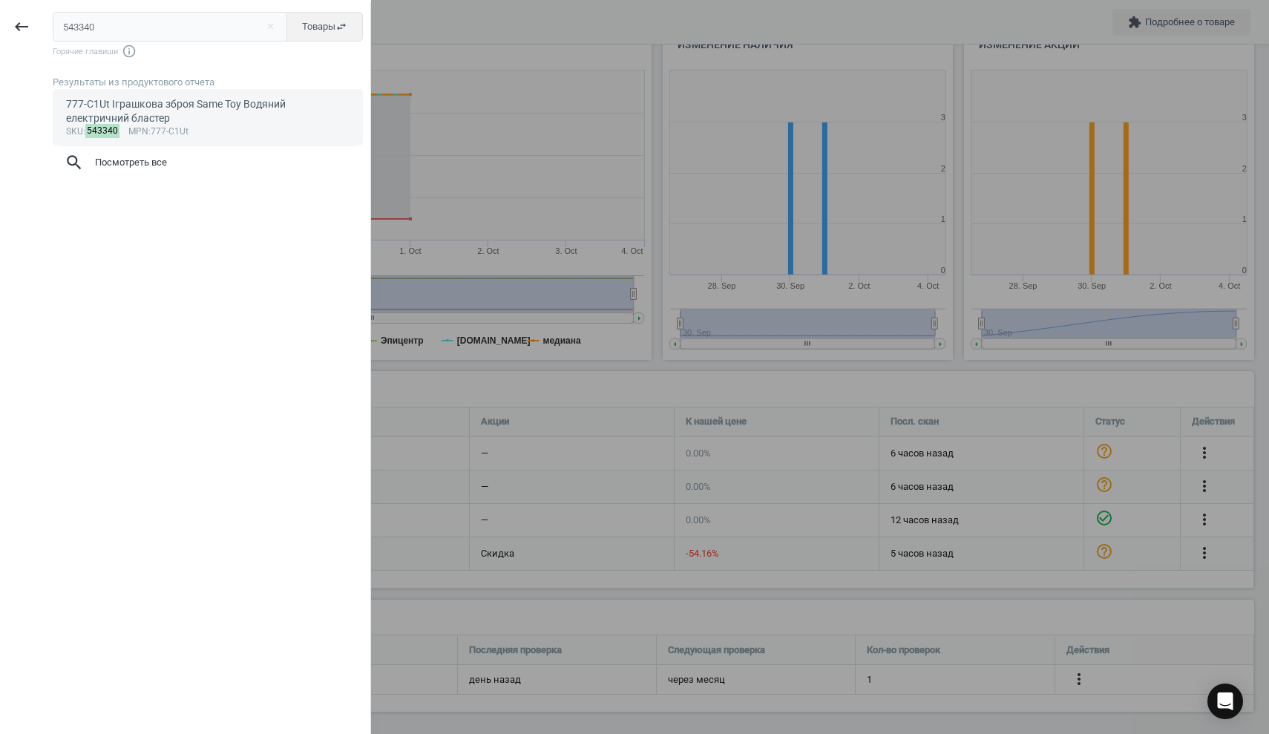
type input "543340"
click at [120, 119] on div "777-C1Ut Іграшкова зброя Same Toy Водяний електричний бластер" at bounding box center [208, 111] width 284 height 29
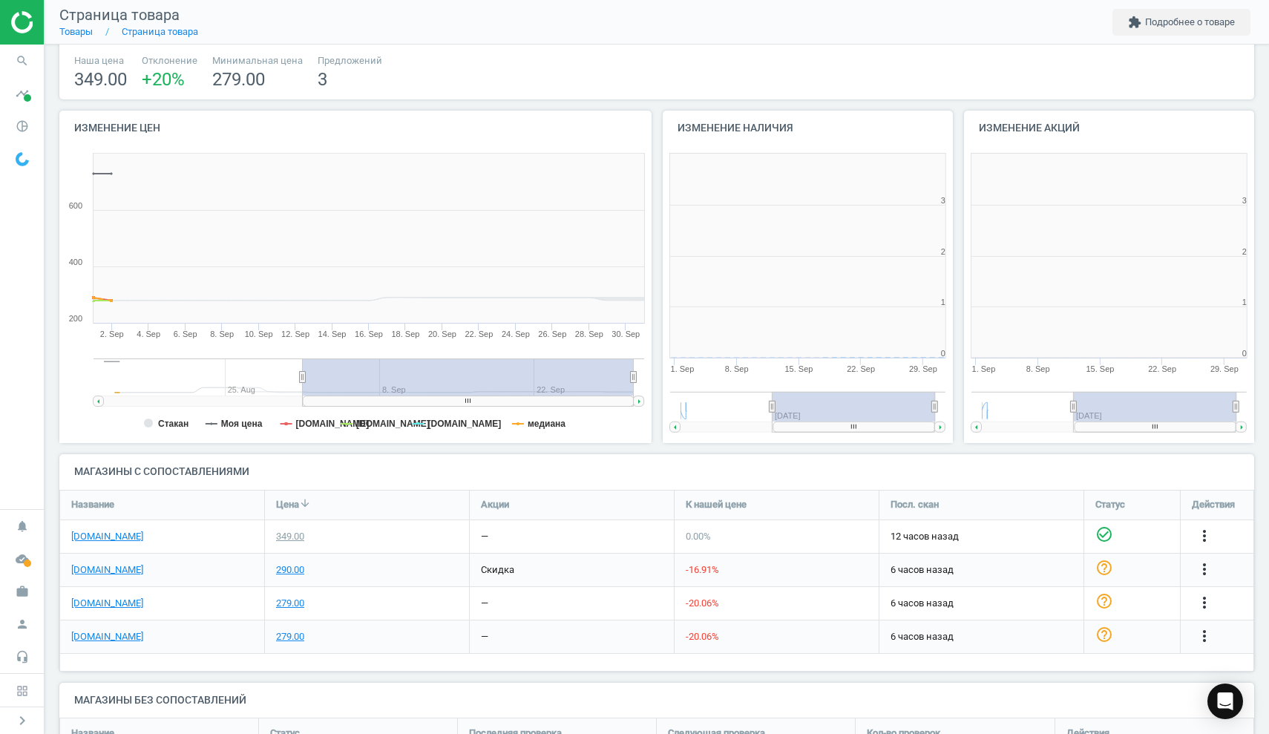
scroll to position [298, 292]
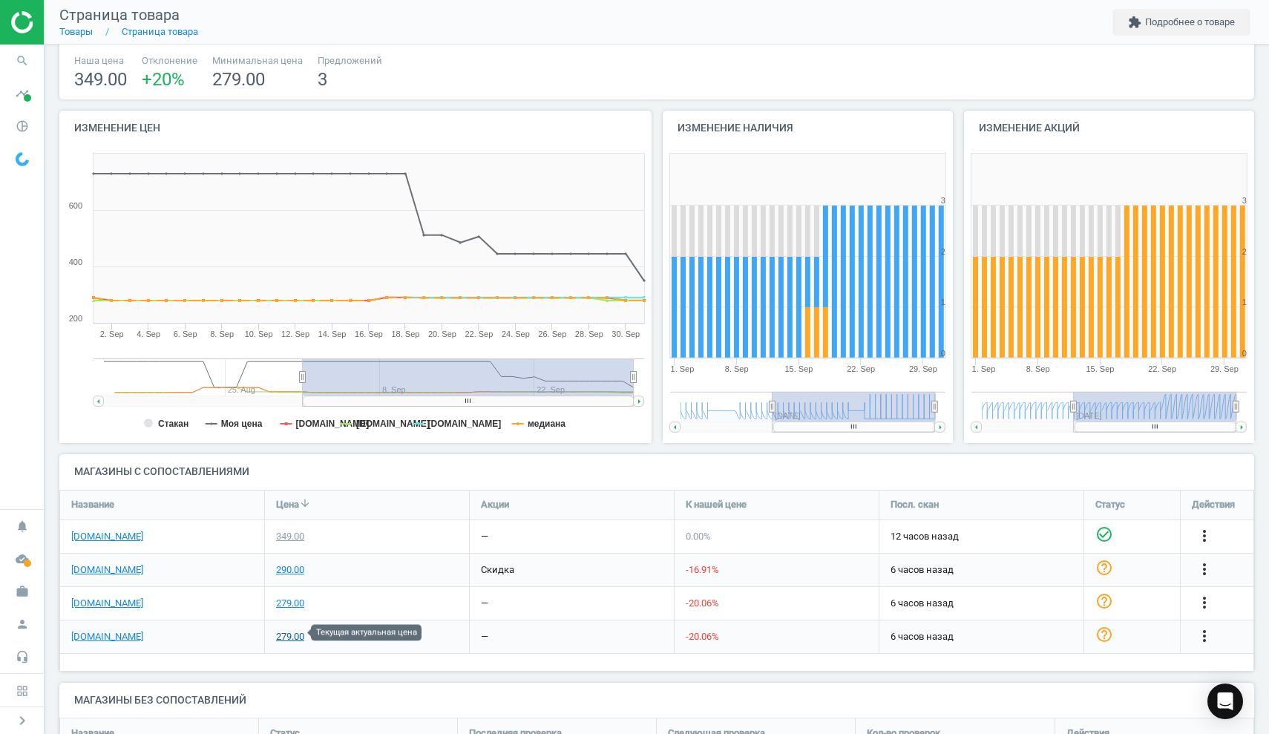
click at [293, 634] on div "279.00" at bounding box center [290, 636] width 28 height 13
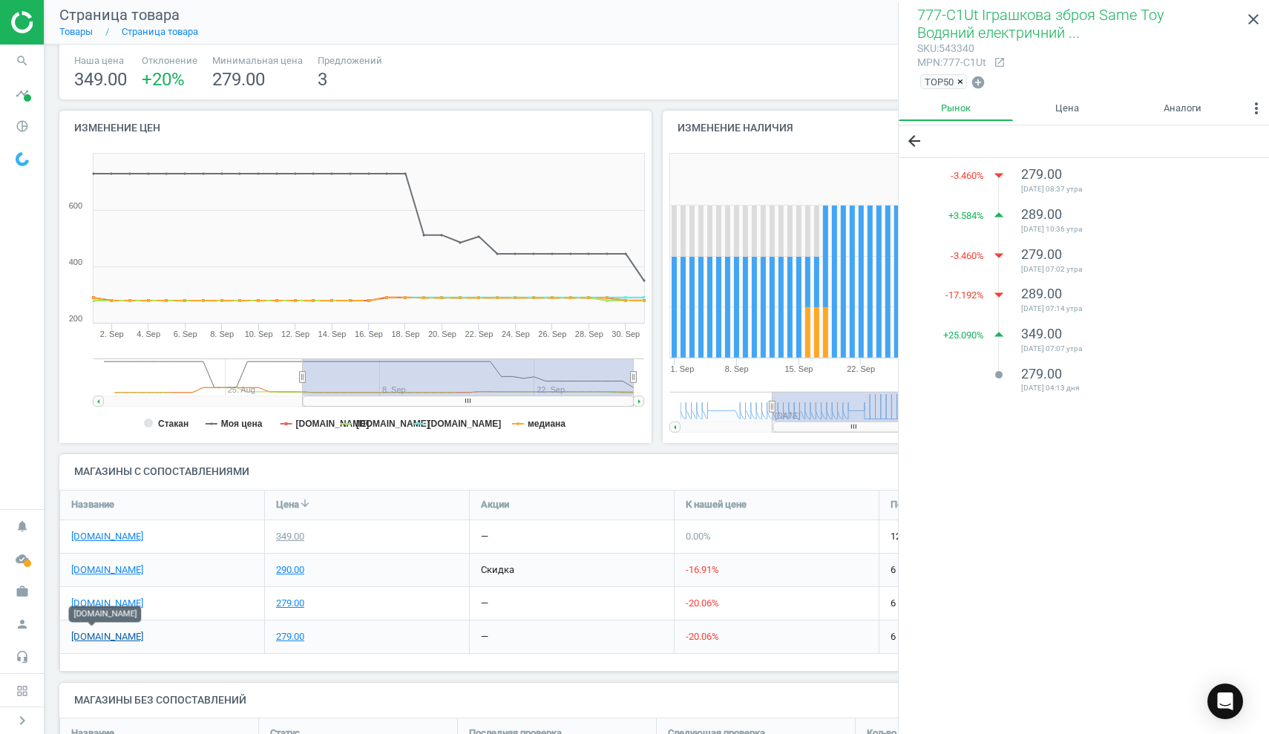
click at [101, 632] on link "[DOMAIN_NAME]" at bounding box center [107, 636] width 72 height 13
click at [76, 534] on link "[DOMAIN_NAME]" at bounding box center [107, 536] width 72 height 13
click at [22, 57] on icon "search" at bounding box center [22, 61] width 28 height 28
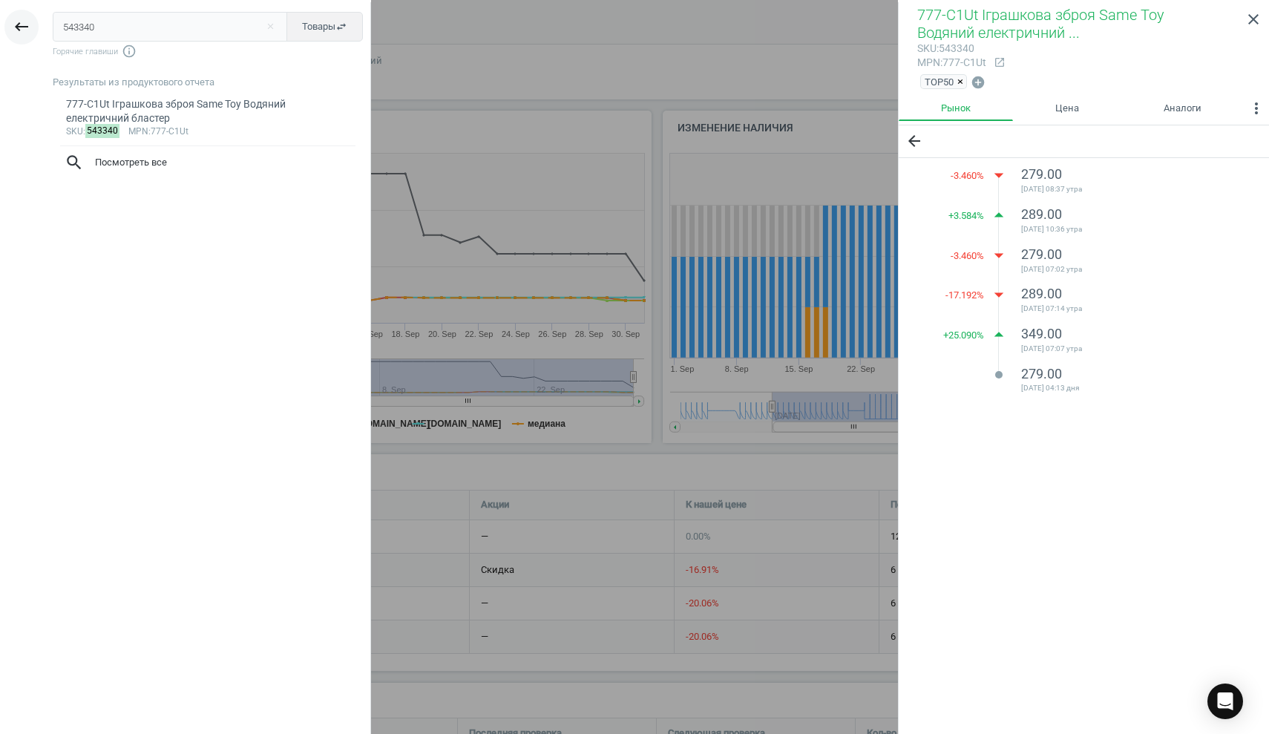
drag, startPoint x: 132, startPoint y: 30, endPoint x: 16, endPoint y: 25, distance: 116.6
click at [16, 25] on div "keyboard_backspace 543340 close Товары swap_horiz Горячие главиши info_outline …" at bounding box center [185, 369] width 371 height 734
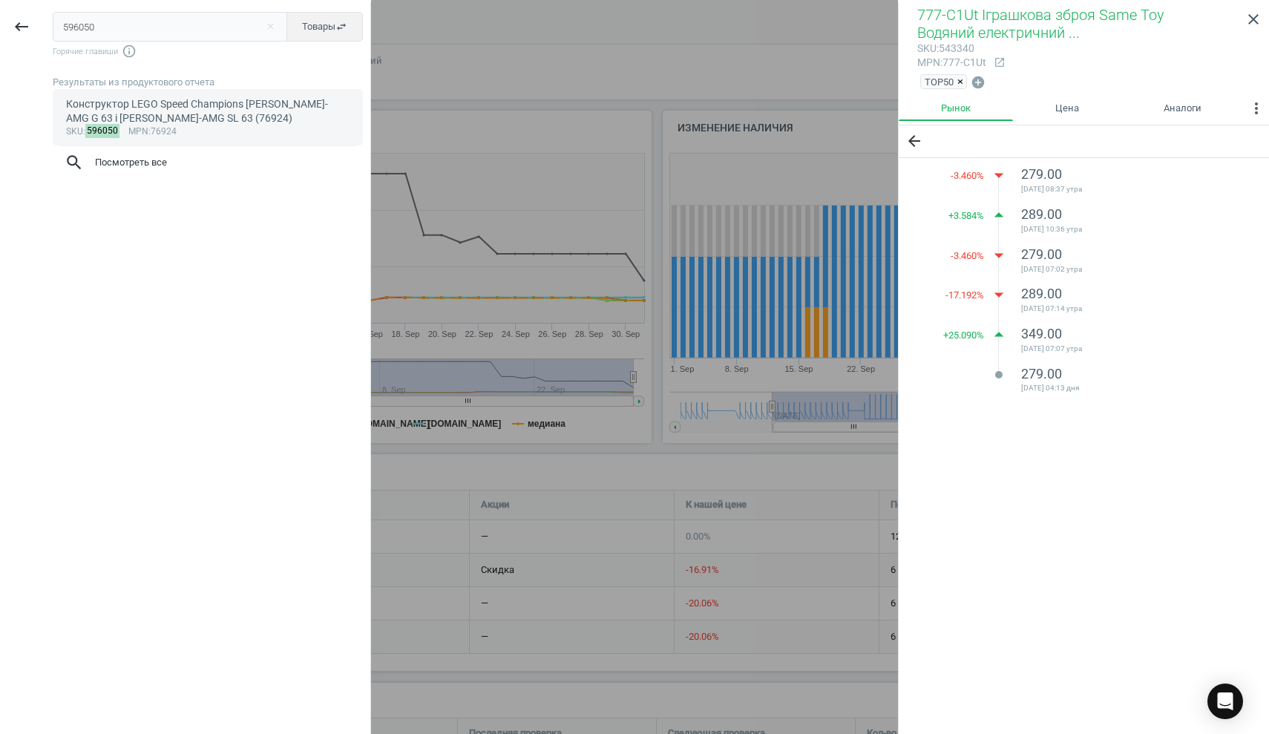
type input "596050"
click at [154, 124] on div "Конструктор LEGO Speed Champions [PERSON_NAME]-AMG G 63 і [PERSON_NAME]-AMG SL …" at bounding box center [208, 111] width 284 height 29
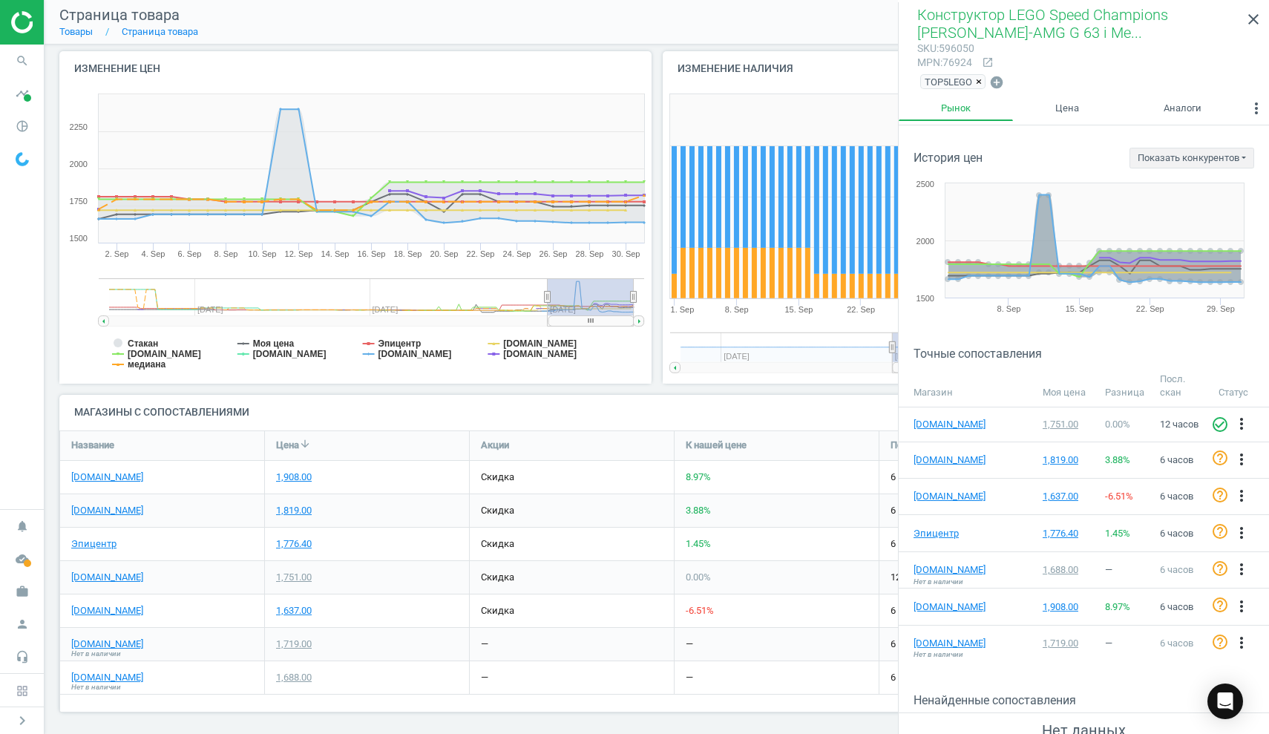
scroll to position [145, 0]
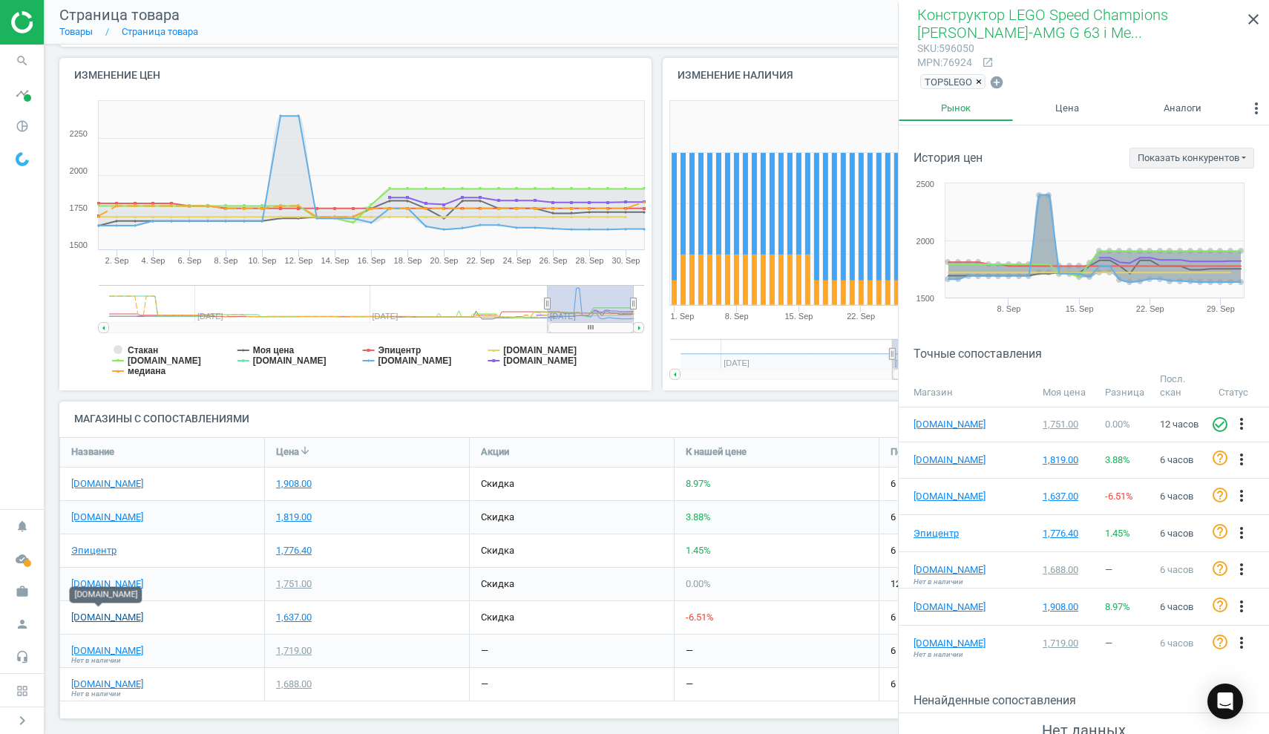
click at [108, 612] on link "[DOMAIN_NAME]" at bounding box center [107, 617] width 72 height 13
